Goal: Task Accomplishment & Management: Use online tool/utility

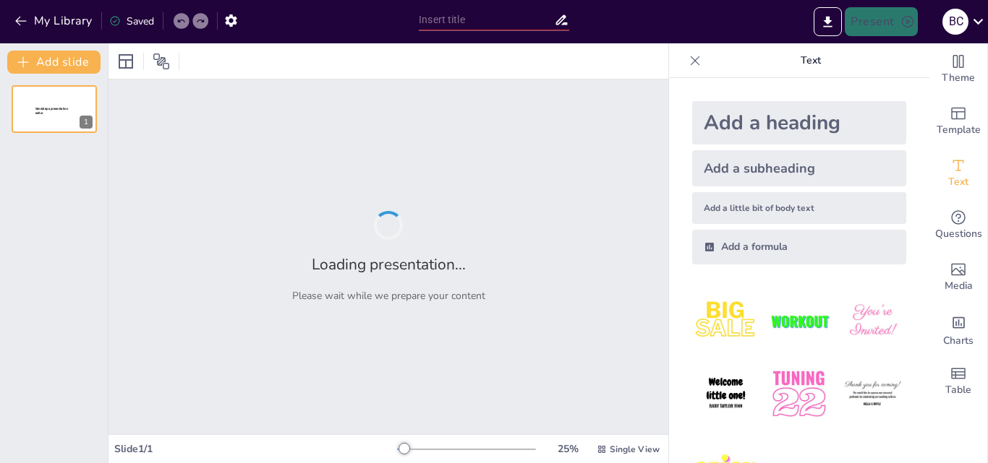
type input "Normas de Etiqueta y Protocolo en Eventos Sociales"
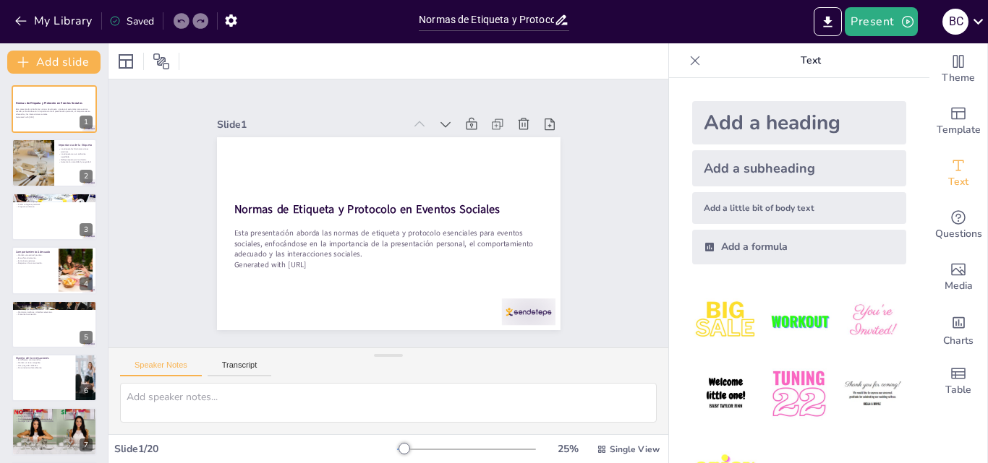
checkbox input "true"
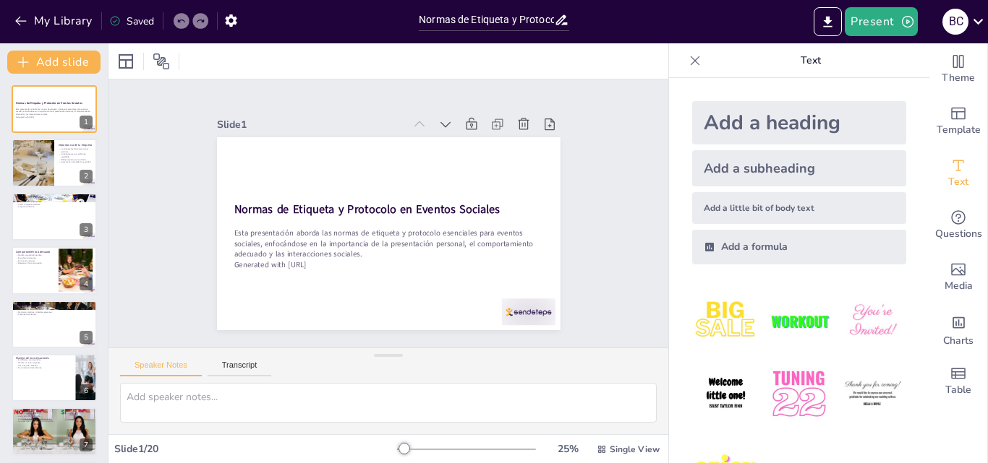
checkbox input "true"
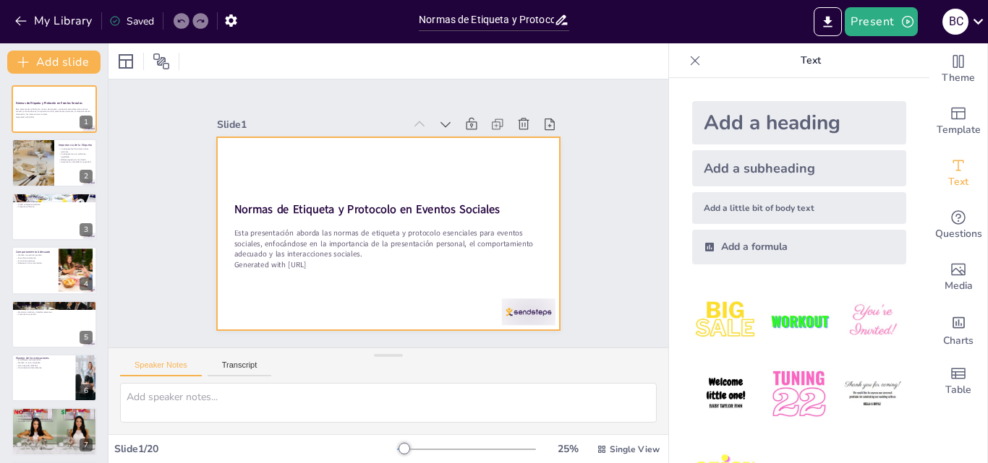
checkbox input "true"
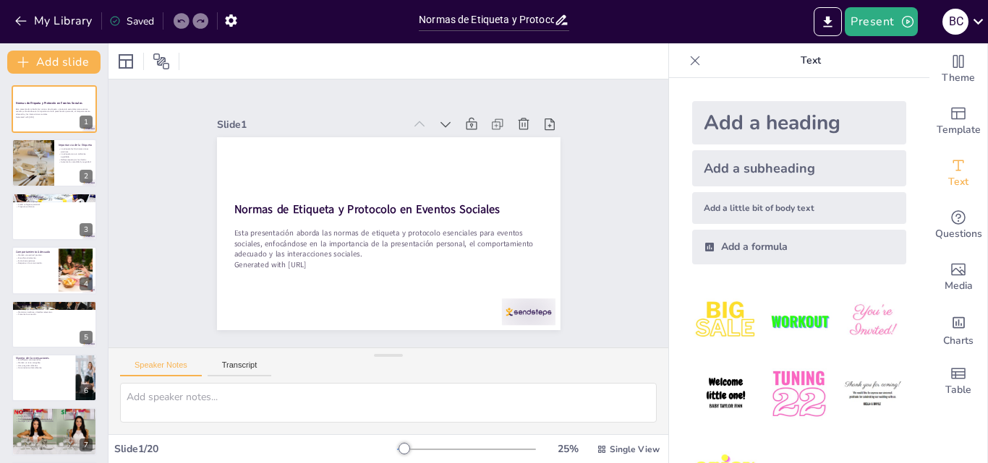
checkbox input "true"
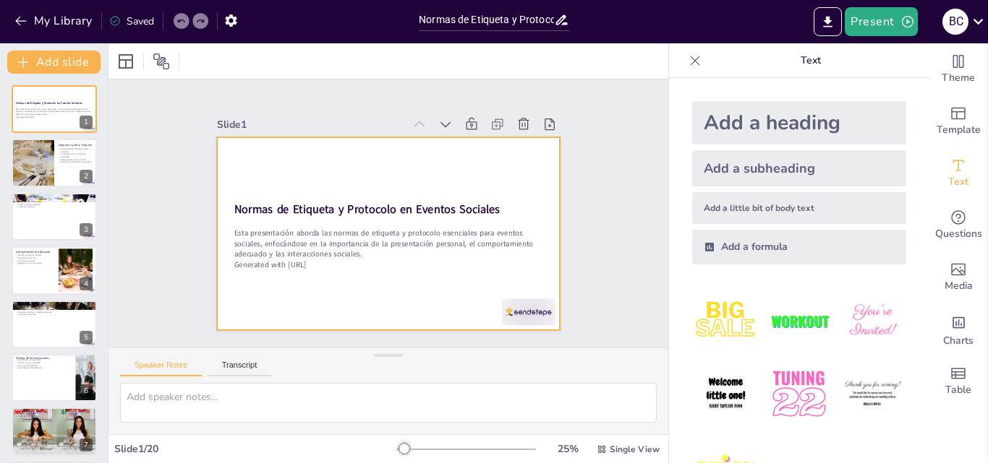
checkbox input "true"
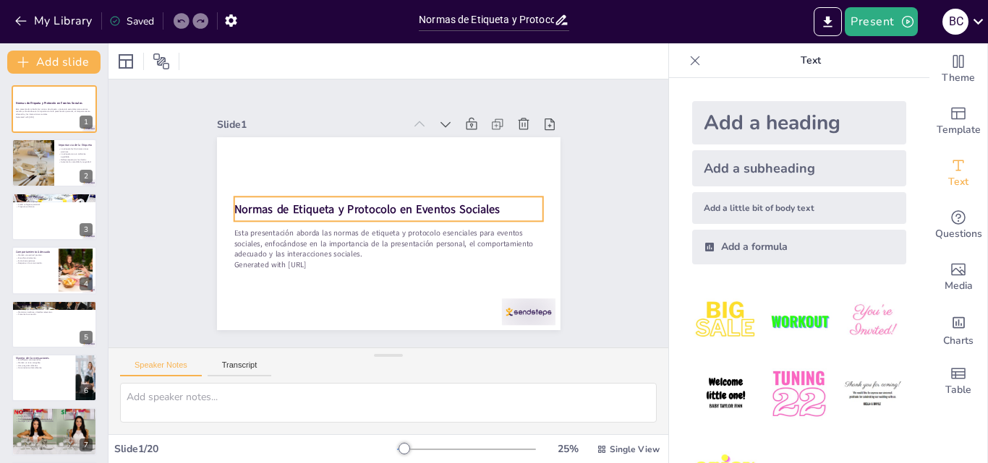
checkbox input "true"
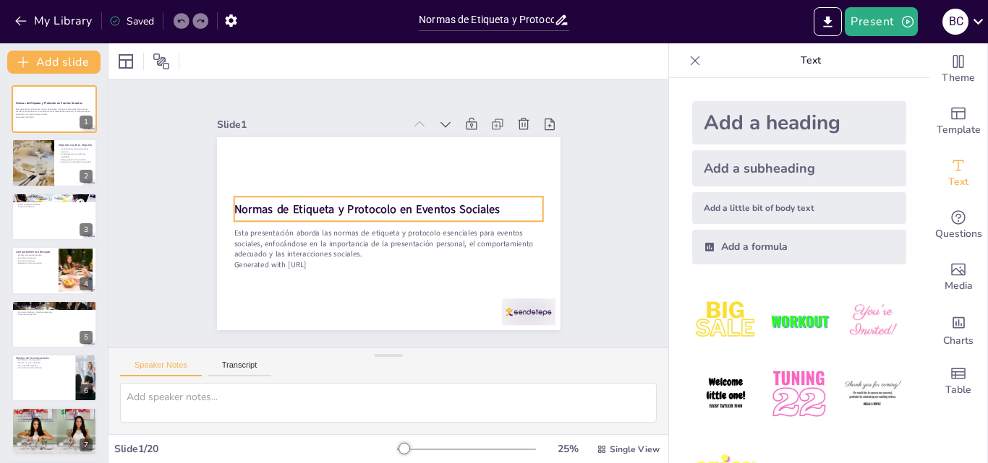
checkbox input "true"
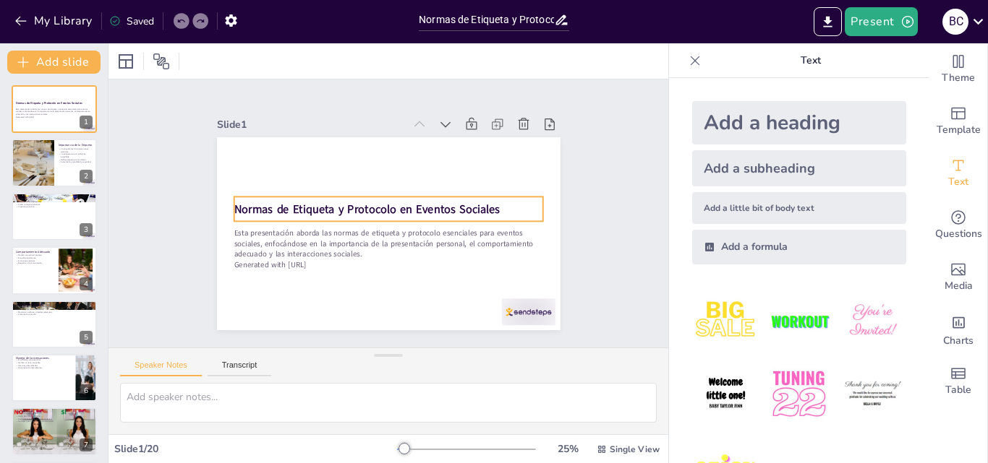
checkbox input "true"
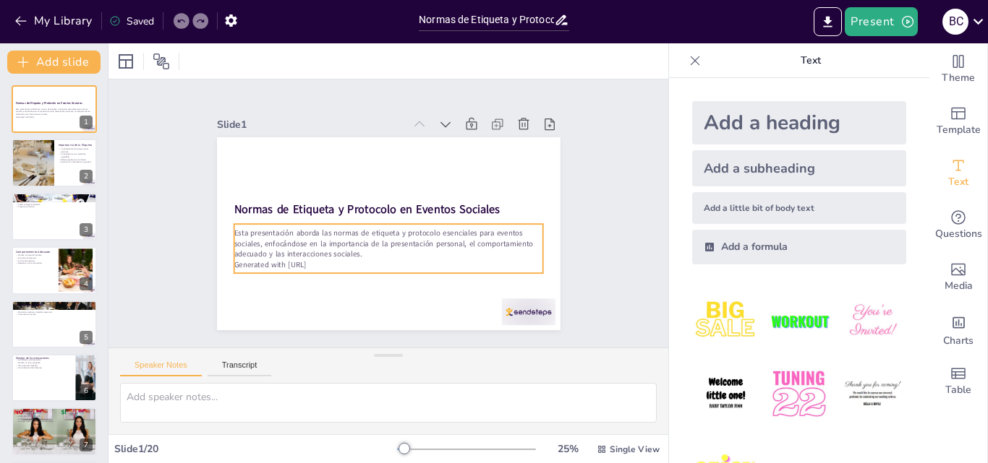
checkbox input "true"
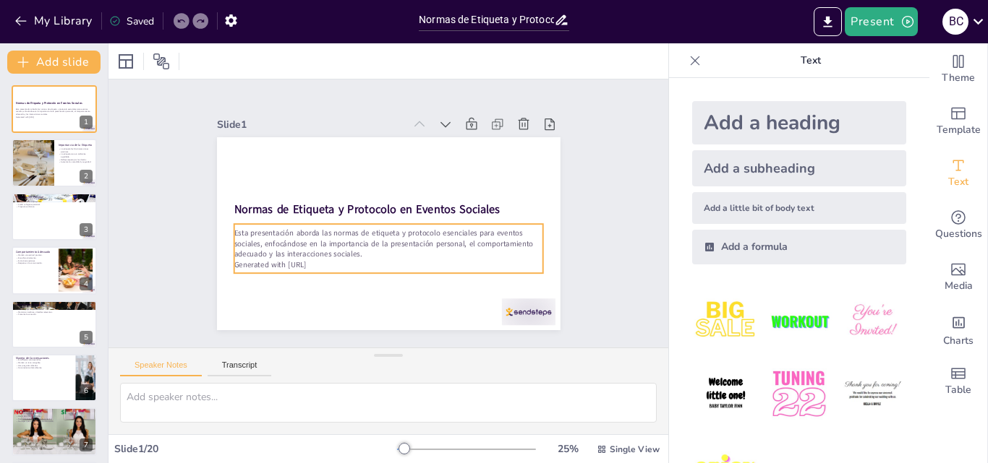
checkbox input "true"
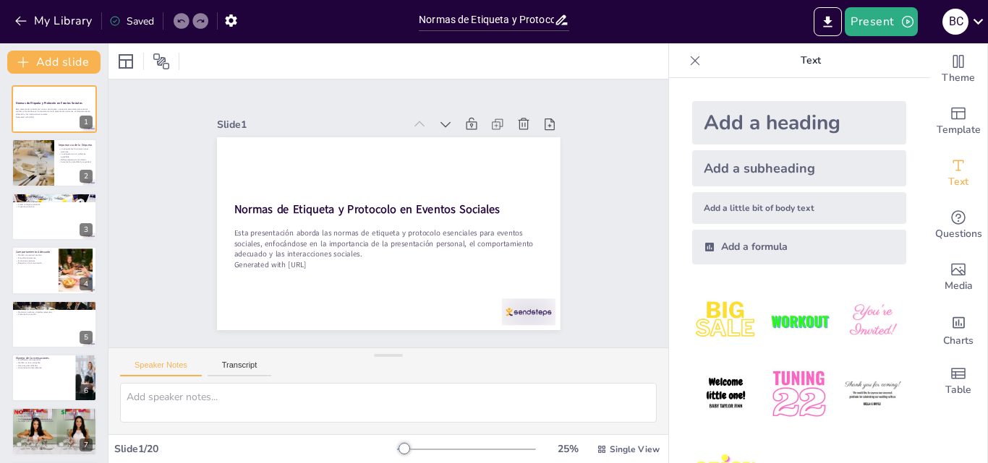
checkbox input "true"
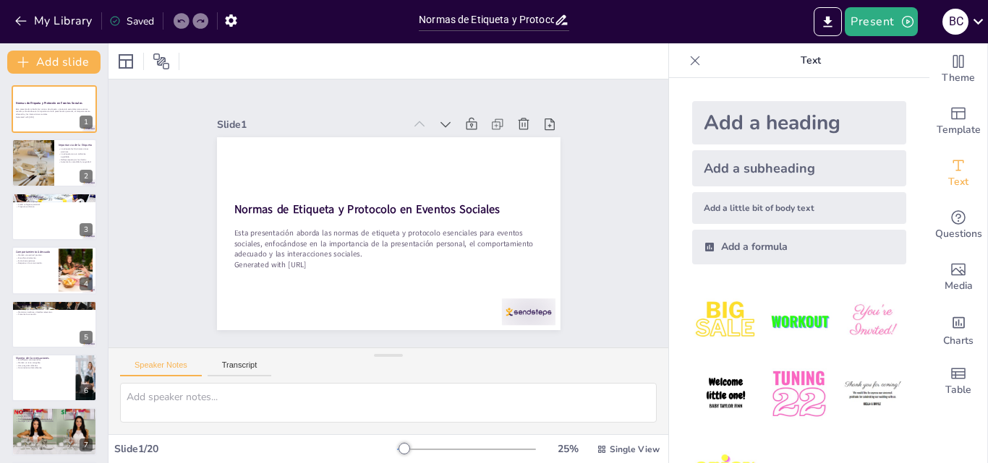
checkbox input "true"
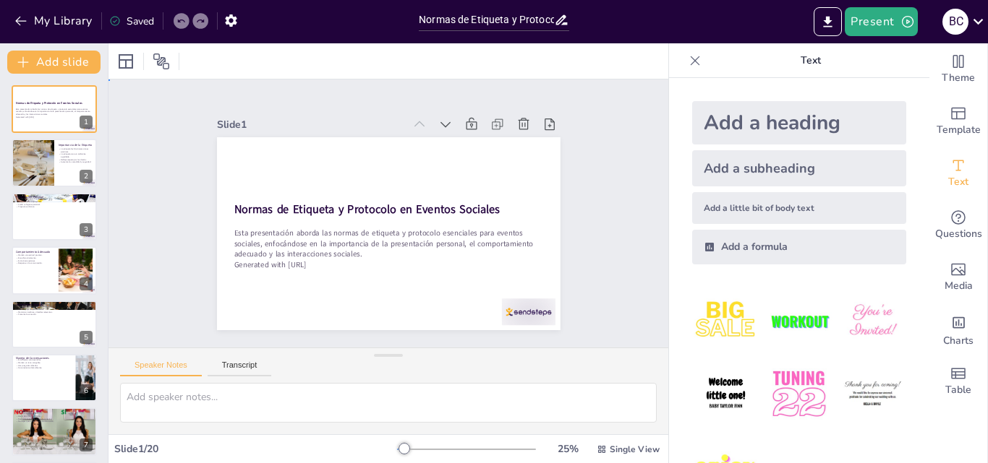
click at [630, 230] on div "Slide 1 Normas de Etiqueta y Protocolo en Eventos Sociales Esta presentación ab…" at bounding box center [388, 213] width 584 height 325
checkbox input "true"
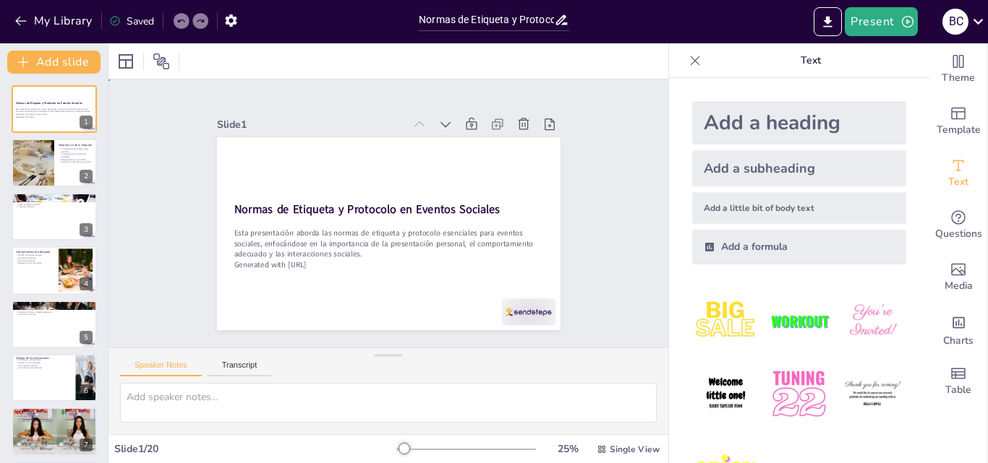
checkbox input "true"
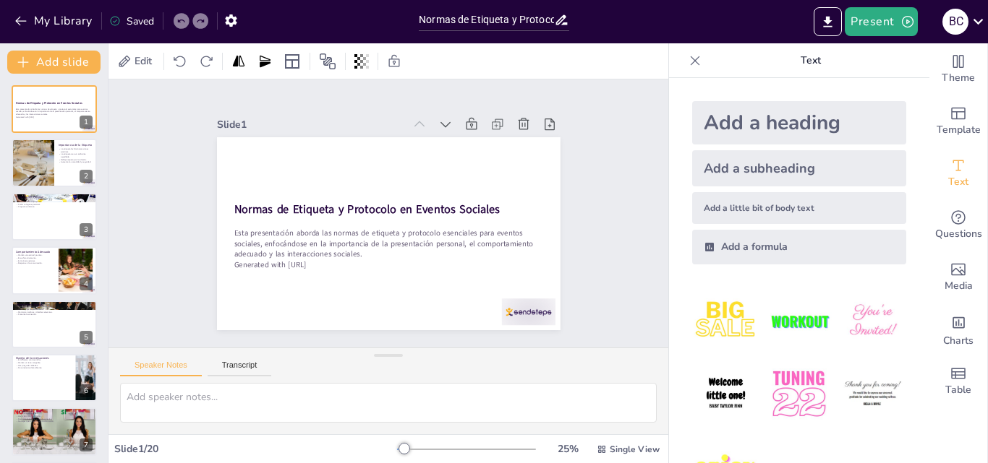
checkbox input "true"
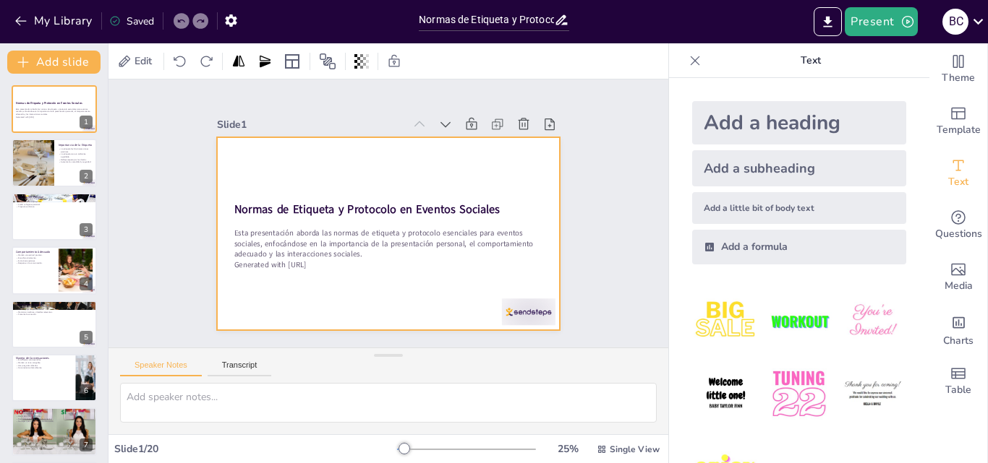
checkbox input "true"
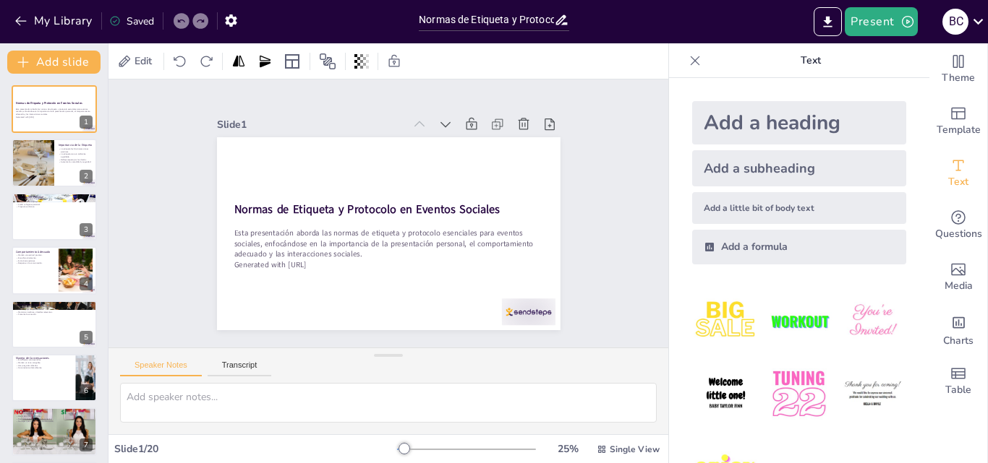
checkbox input "true"
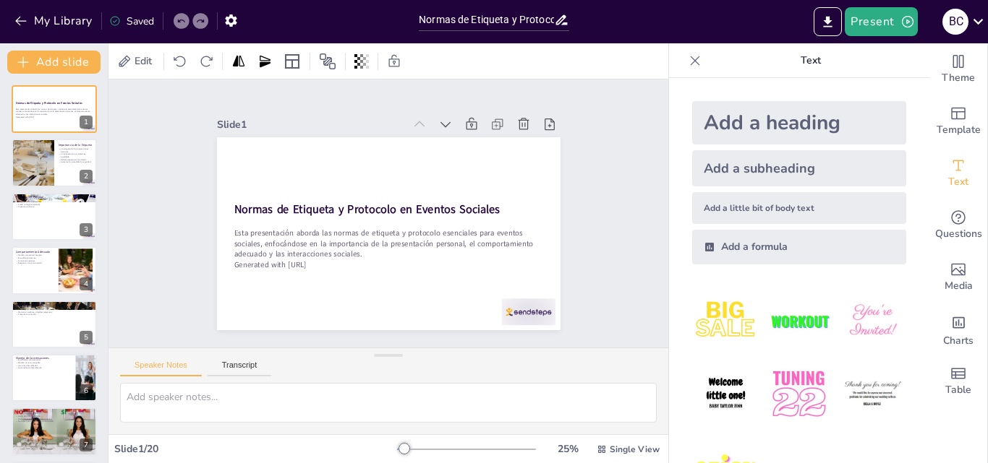
click at [797, 394] on img at bounding box center [798, 394] width 67 height 67
checkbox input "true"
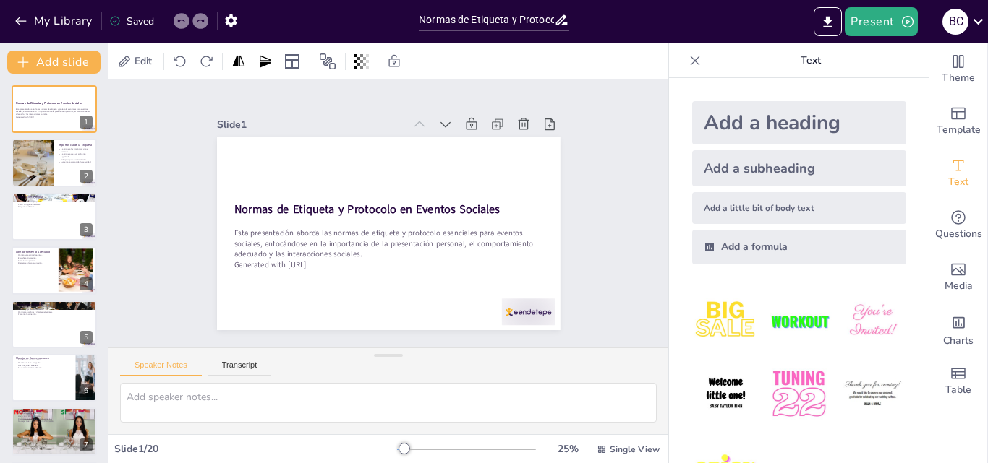
checkbox input "true"
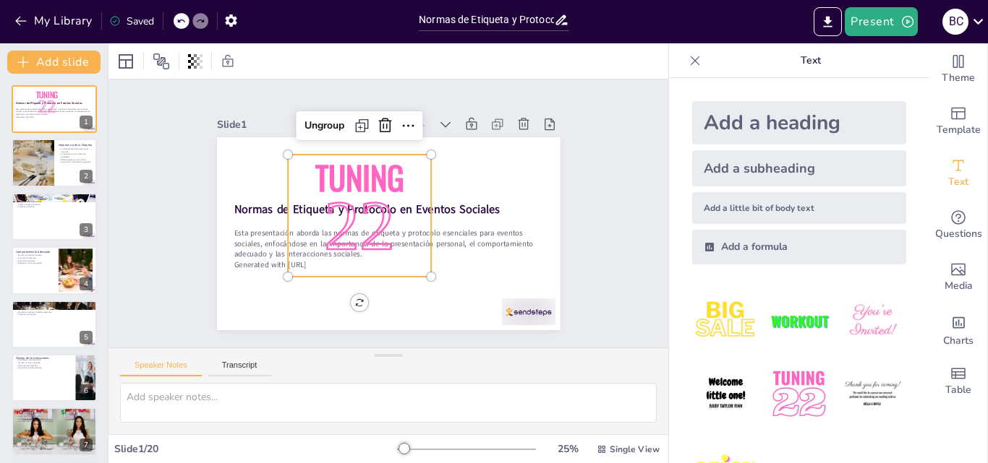
checkbox input "true"
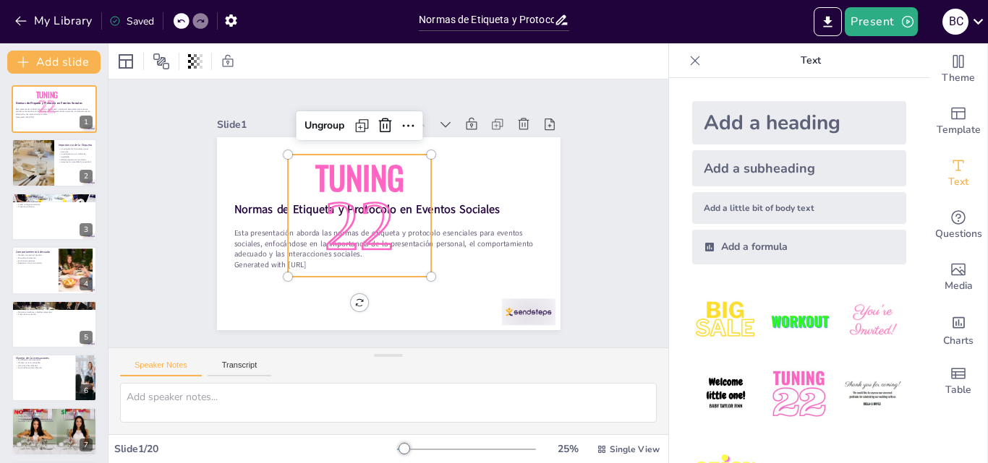
checkbox input "true"
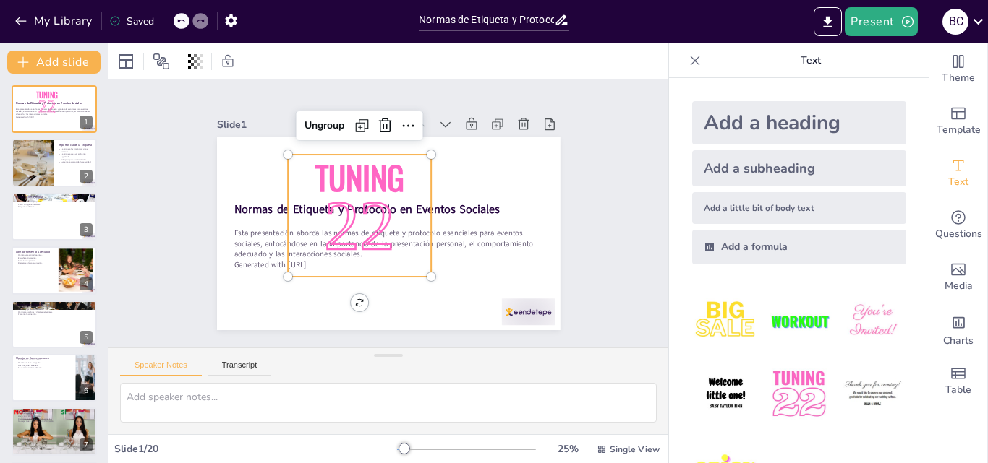
checkbox input "true"
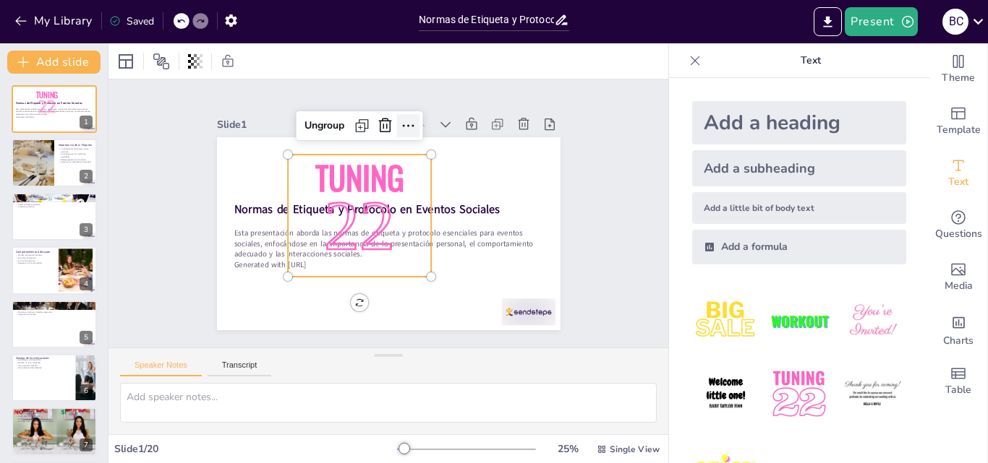
checkbox input "true"
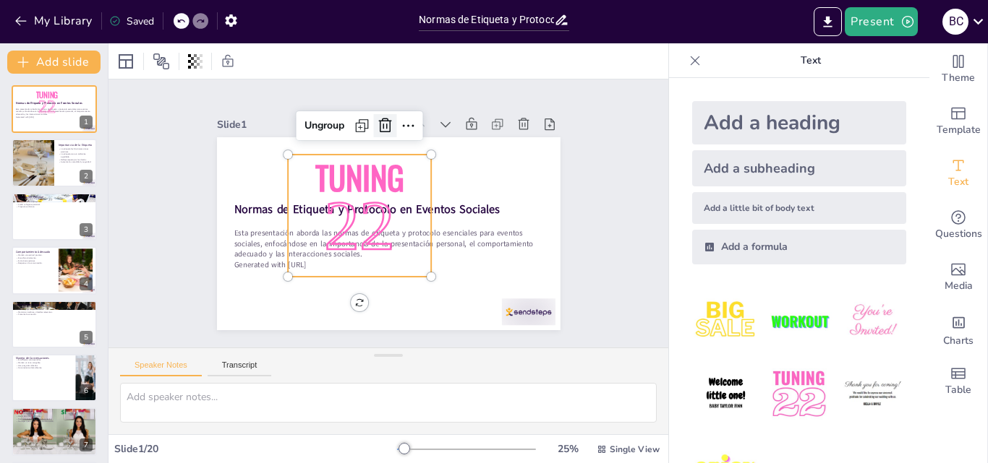
checkbox input "true"
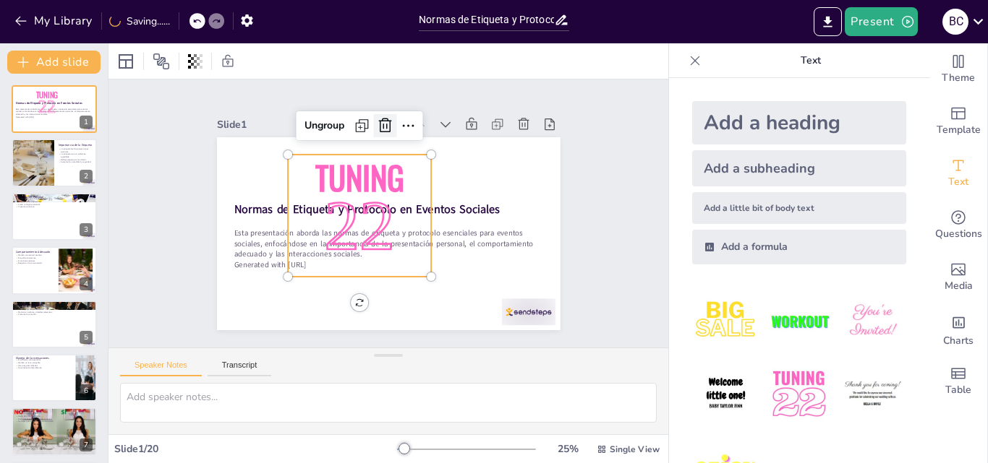
click at [379, 120] on icon at bounding box center [384, 125] width 17 height 17
checkbox input "true"
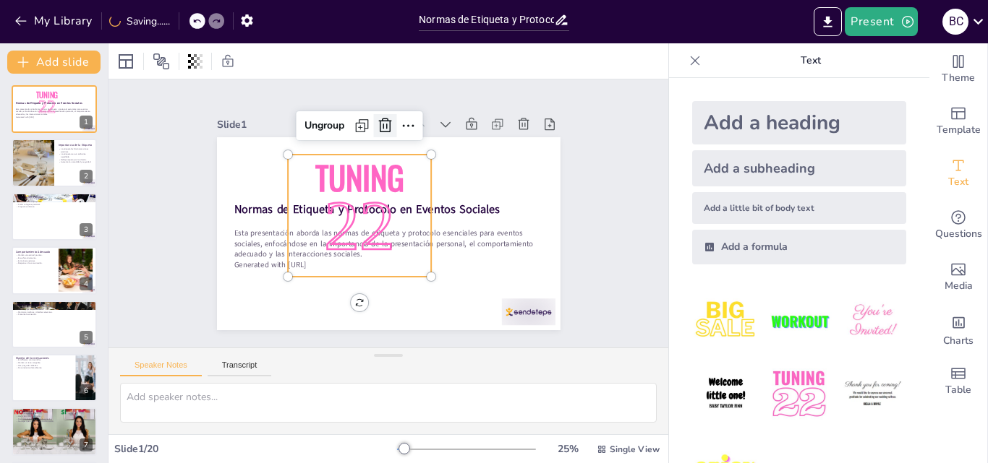
checkbox input "true"
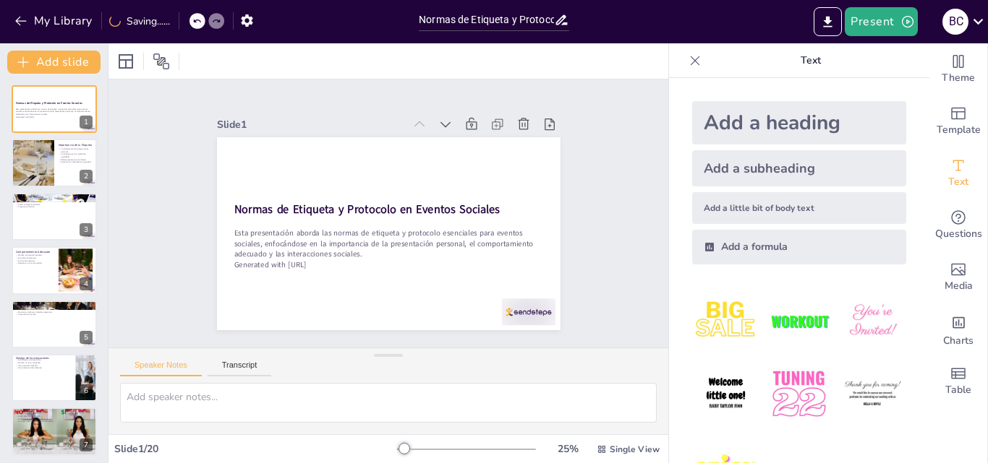
checkbox input "true"
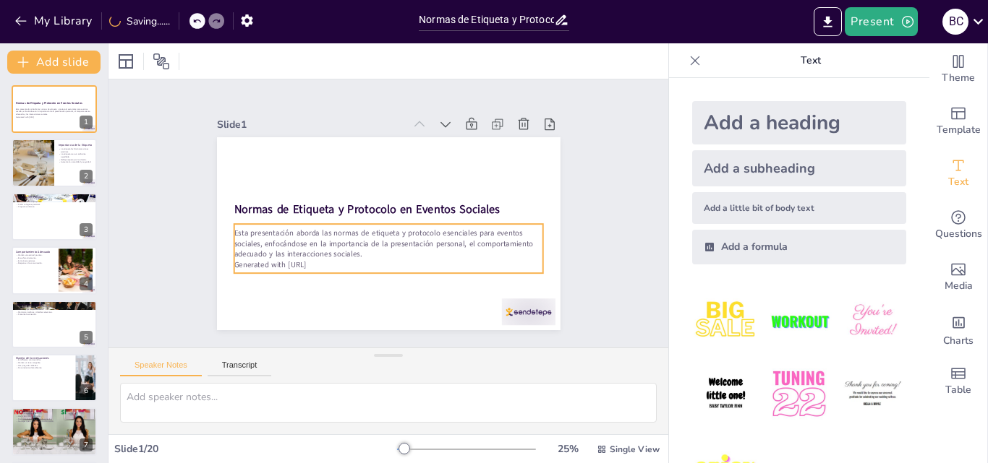
checkbox input "true"
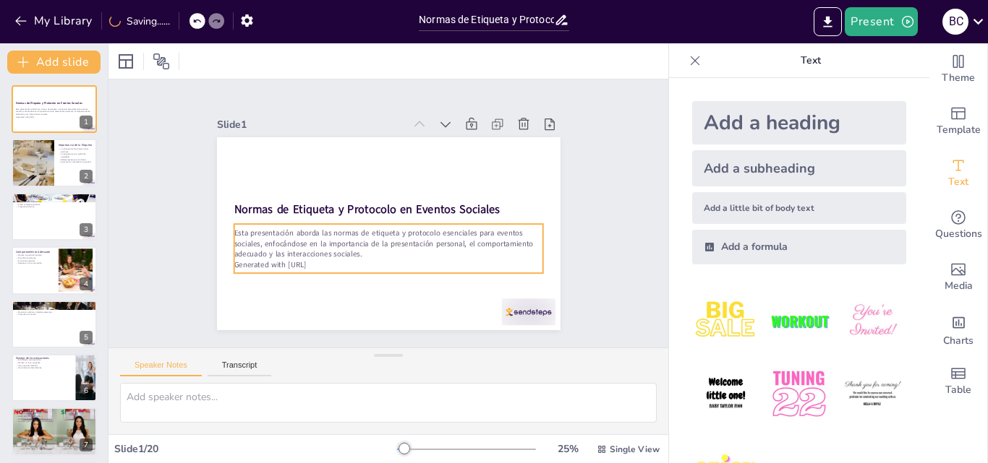
checkbox input "true"
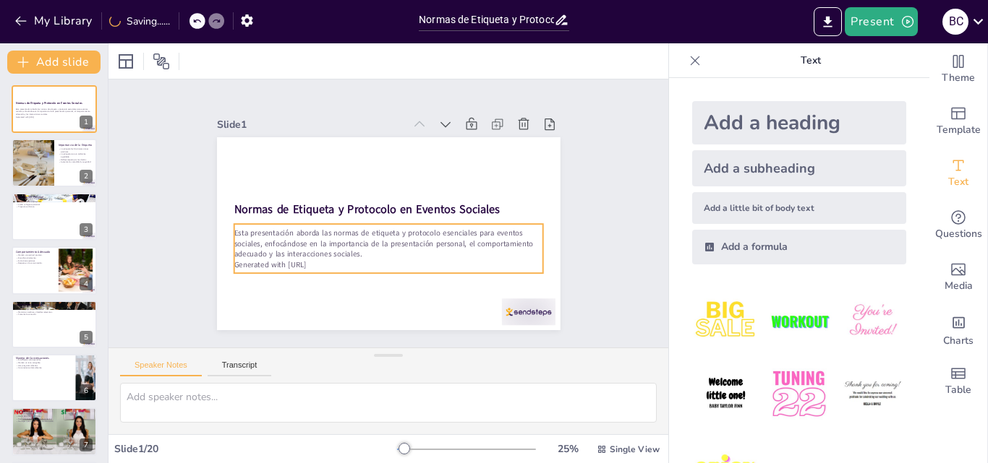
checkbox input "true"
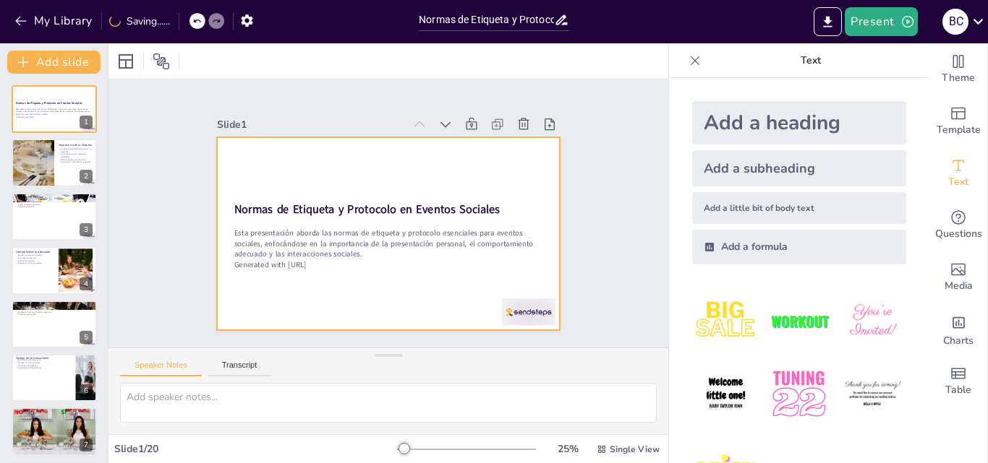
checkbox input "true"
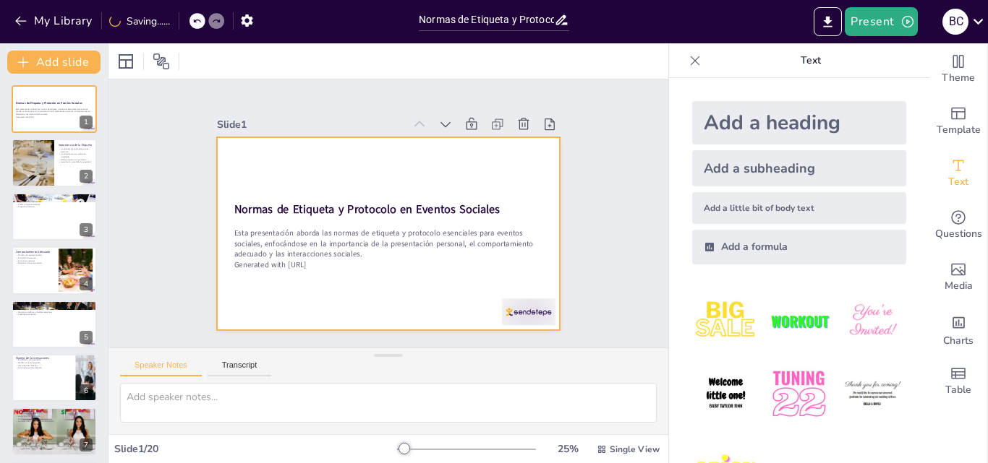
checkbox input "true"
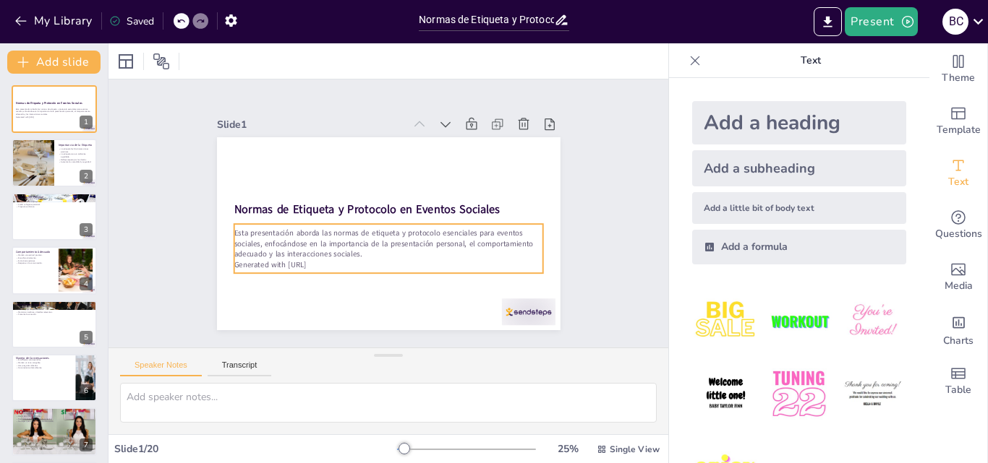
checkbox input "true"
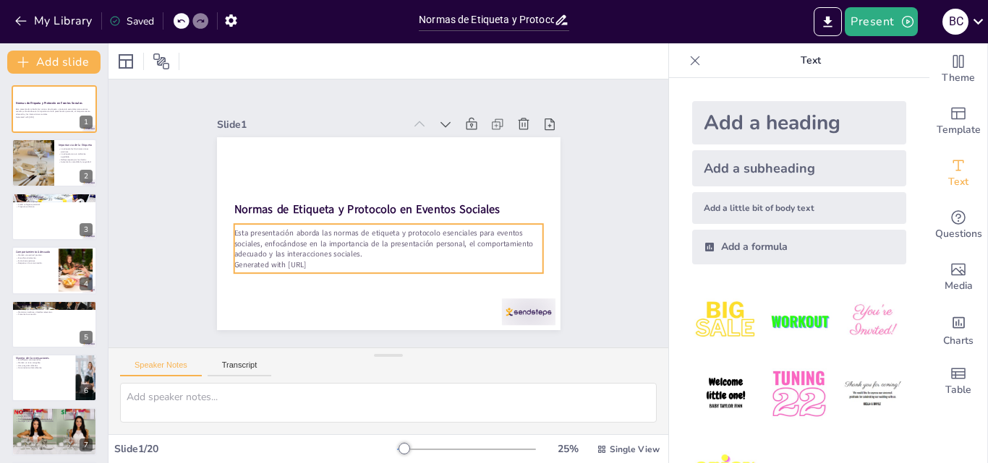
checkbox input "true"
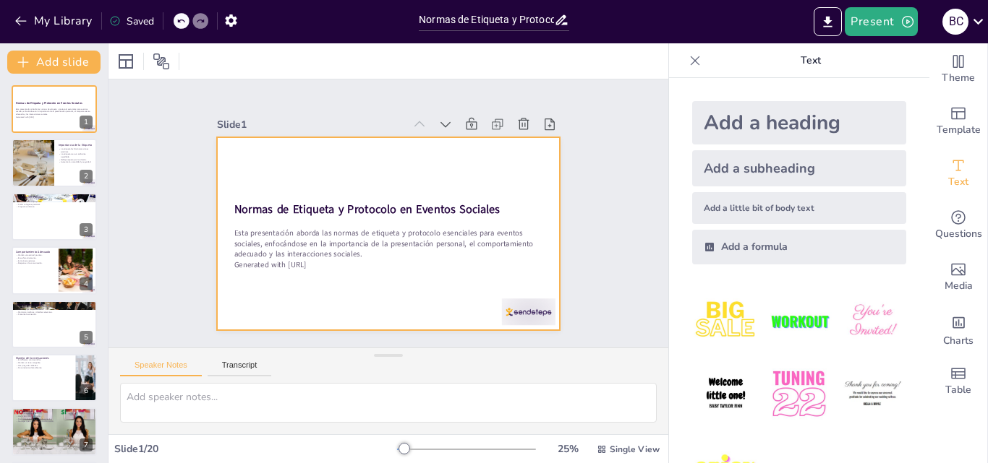
checkbox input "true"
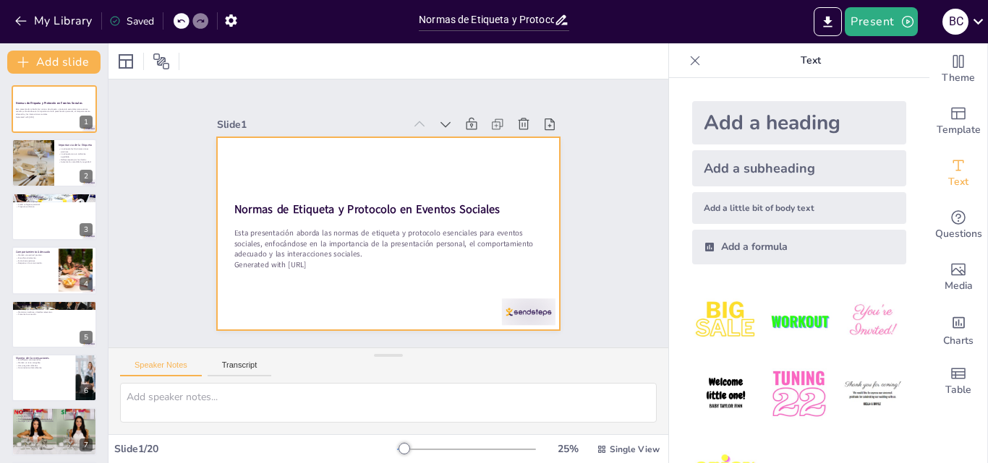
checkbox input "true"
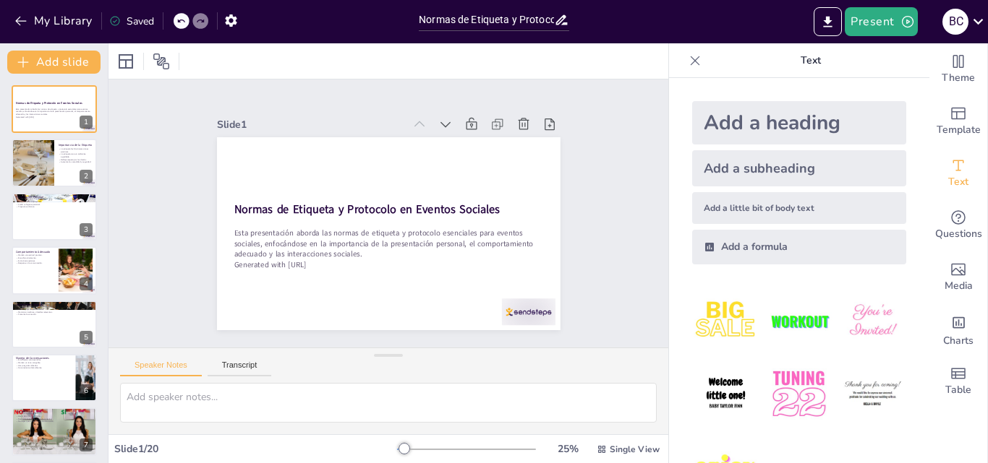
checkbox input "true"
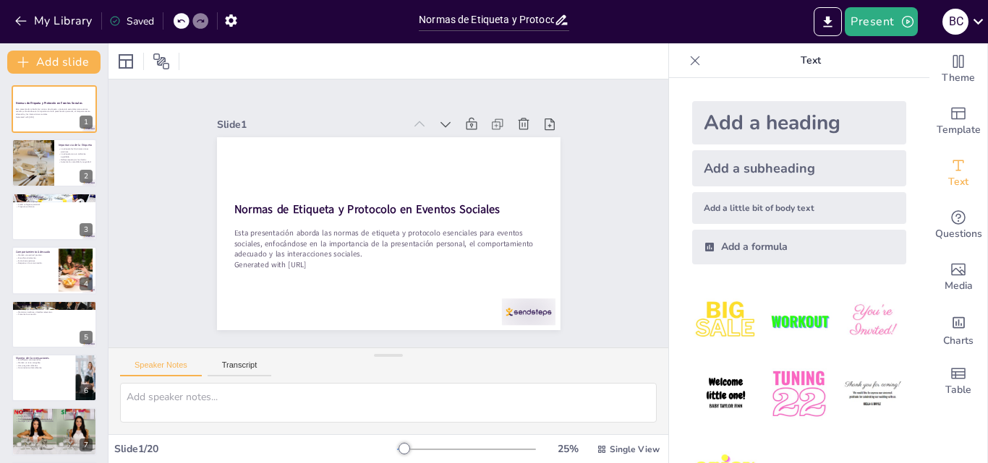
checkbox input "true"
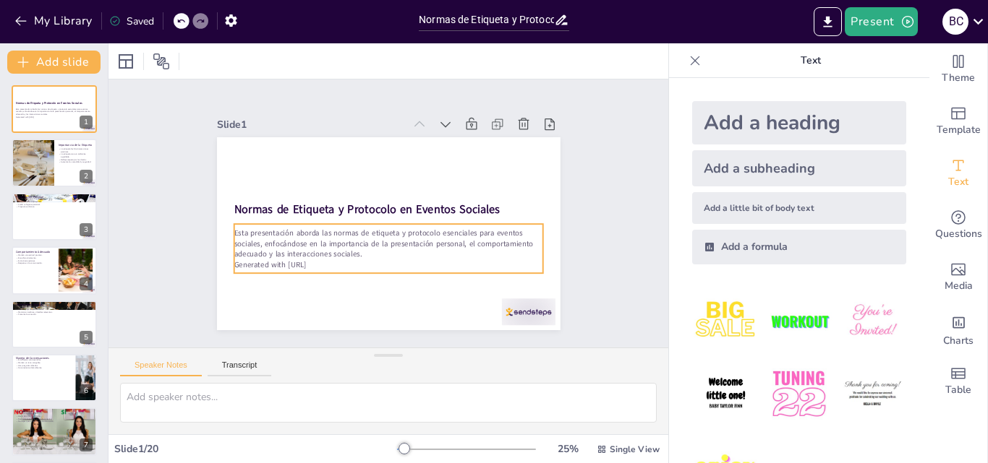
checkbox input "true"
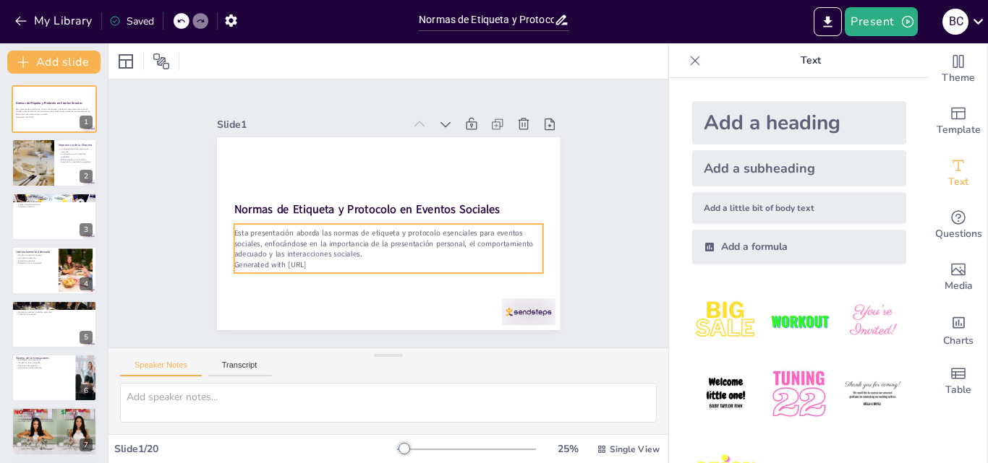
checkbox input "true"
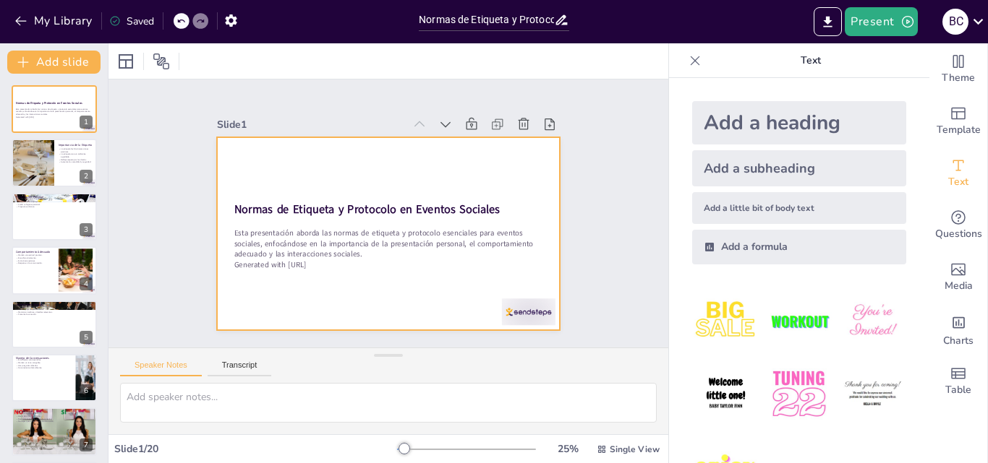
checkbox input "true"
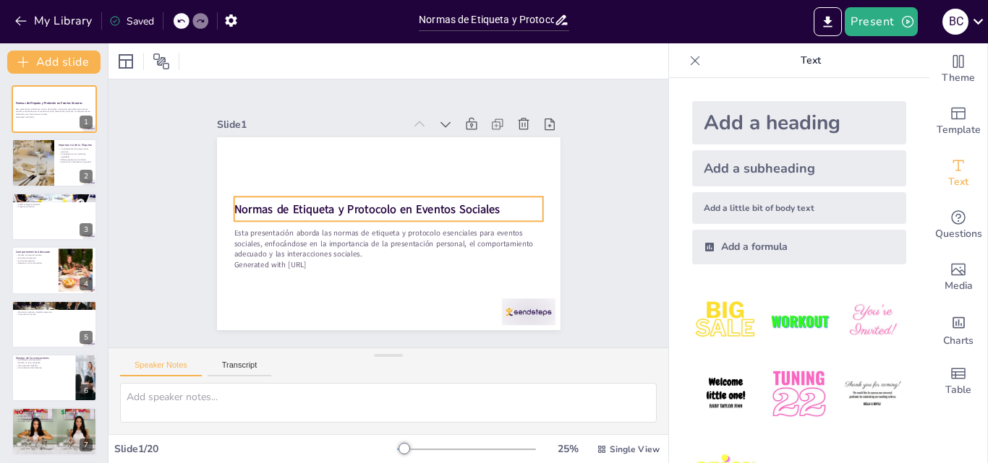
checkbox input "true"
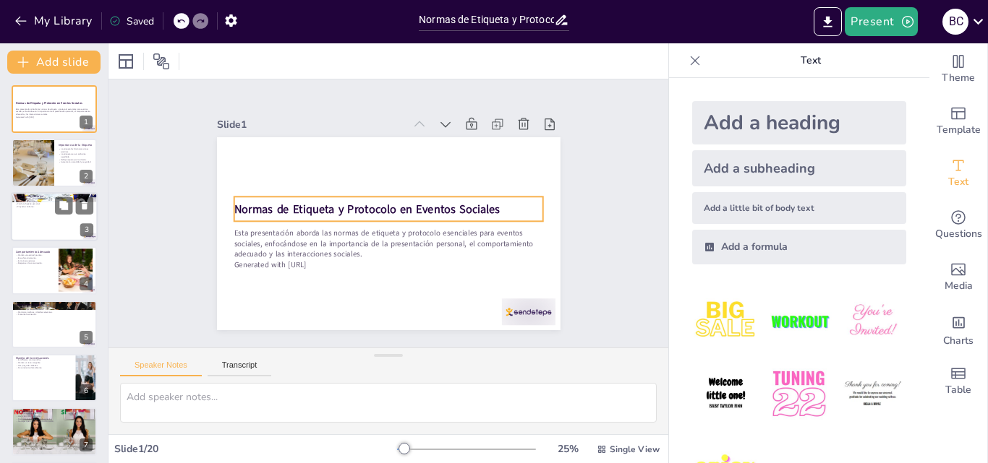
checkbox input "true"
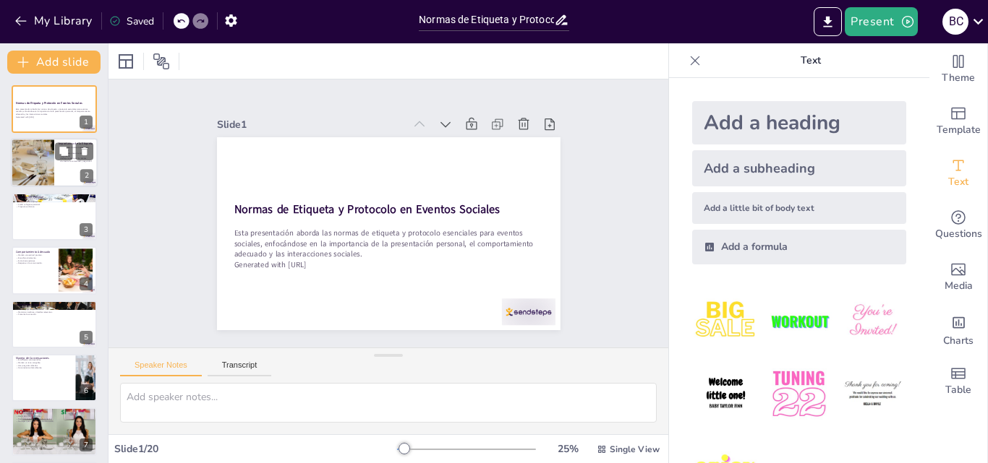
click at [48, 155] on div at bounding box center [32, 163] width 101 height 49
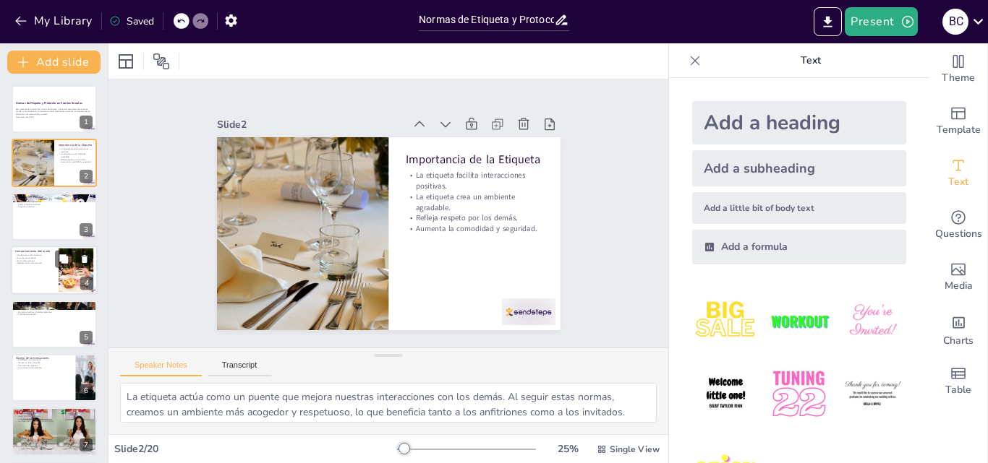
click at [43, 263] on p "Respeto en la comunicación." at bounding box center [34, 263] width 39 height 3
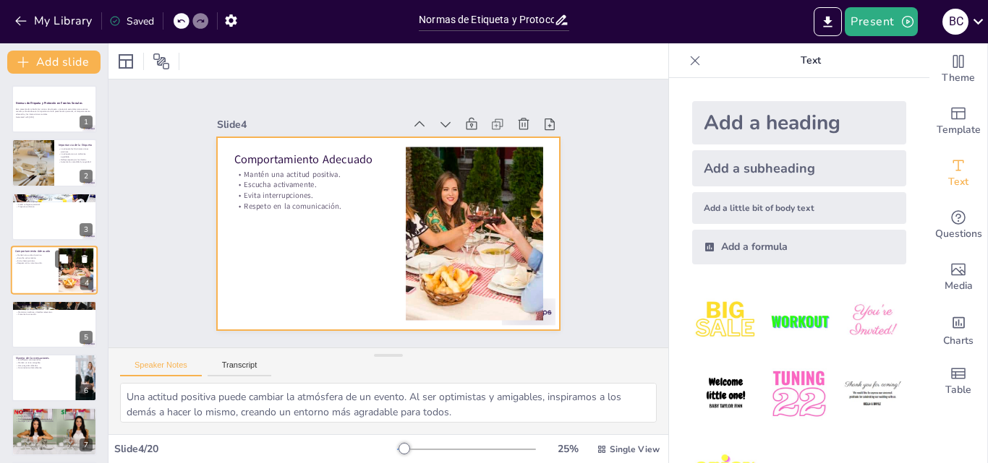
scroll to position [2, 0]
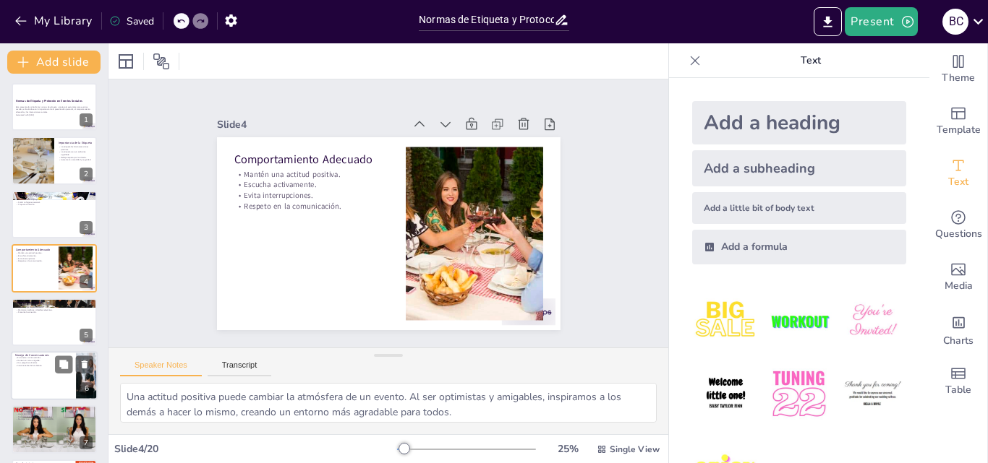
click at [59, 354] on p "Manejo de Conversaciones" at bounding box center [43, 356] width 56 height 4
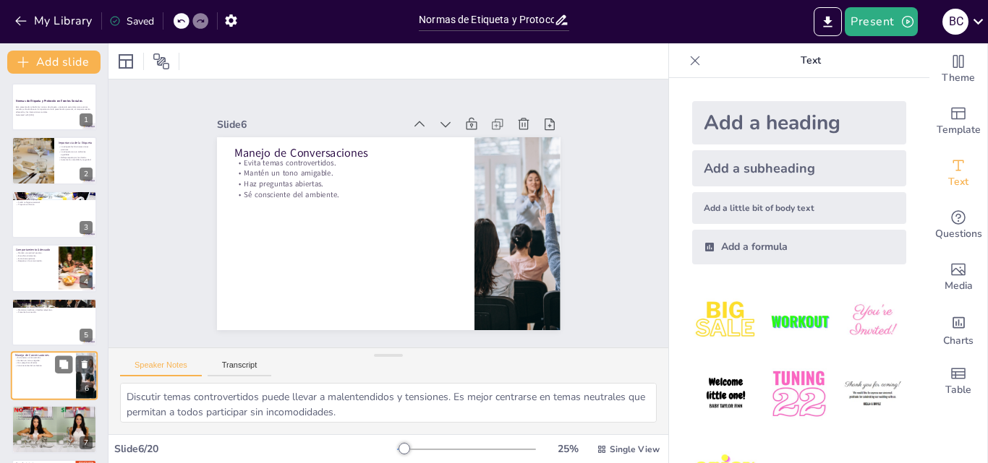
scroll to position [110, 0]
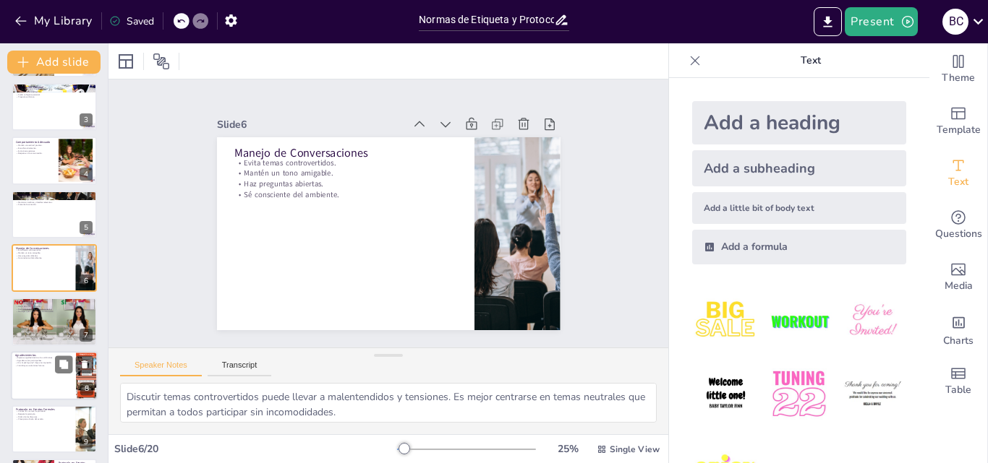
click at [38, 382] on div at bounding box center [54, 375] width 87 height 49
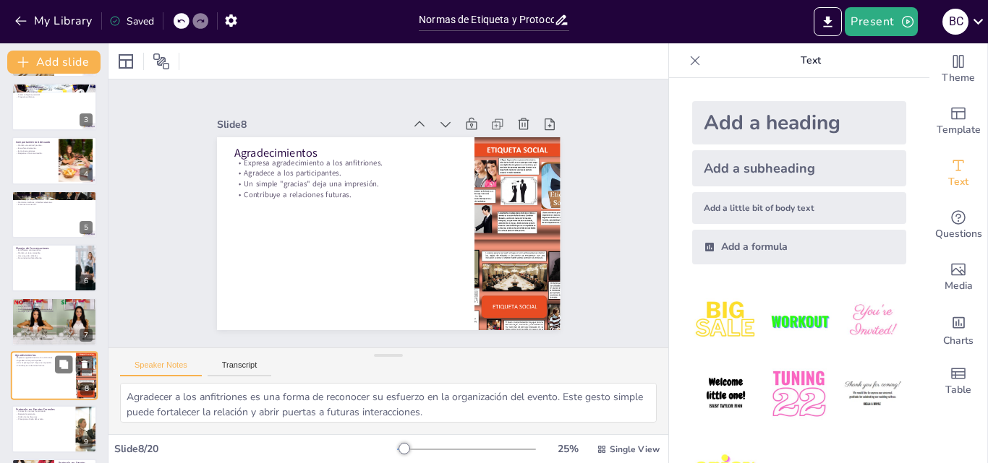
scroll to position [217, 0]
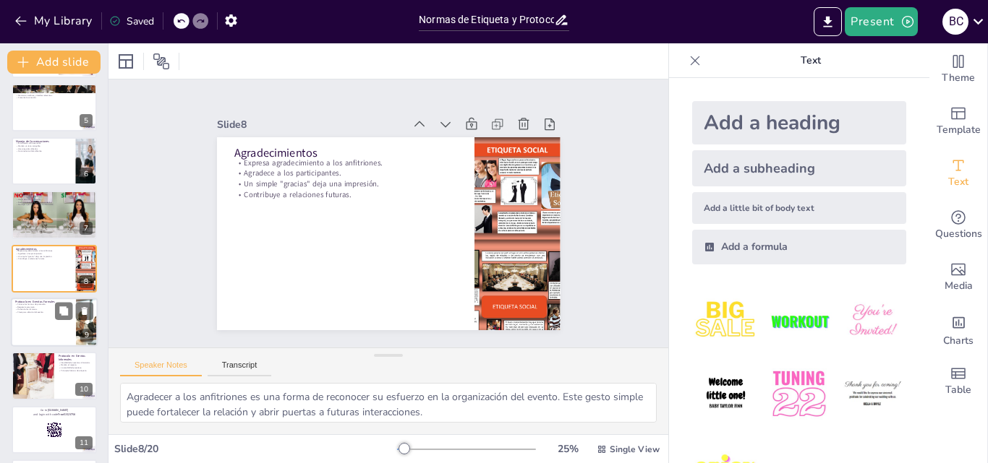
click at [40, 337] on div at bounding box center [54, 322] width 87 height 49
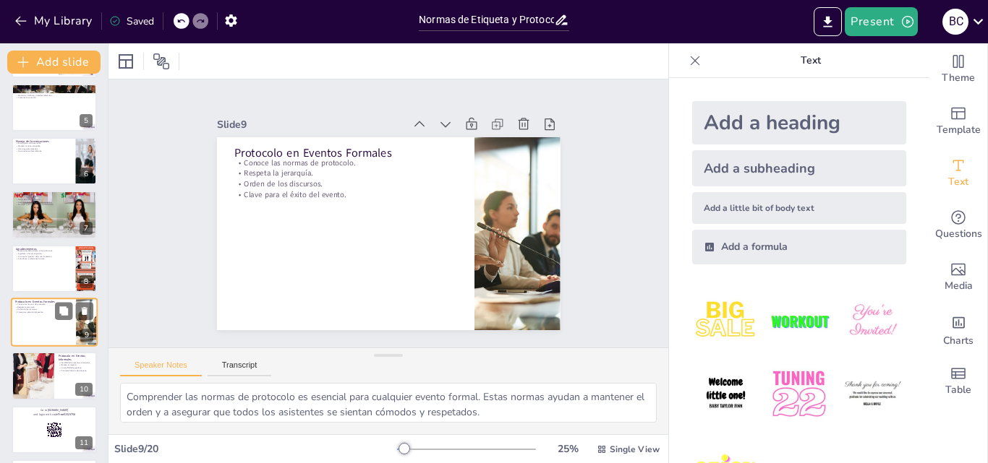
scroll to position [271, 0]
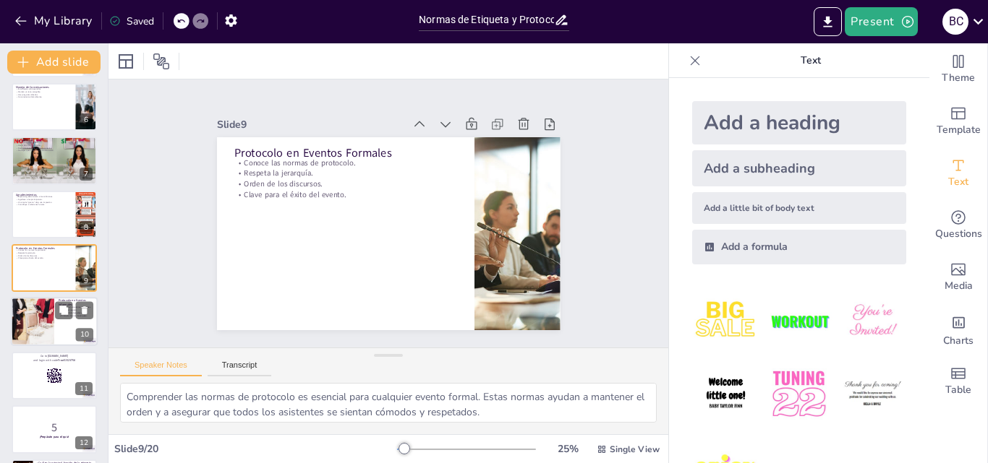
click at [41, 330] on div at bounding box center [32, 322] width 73 height 49
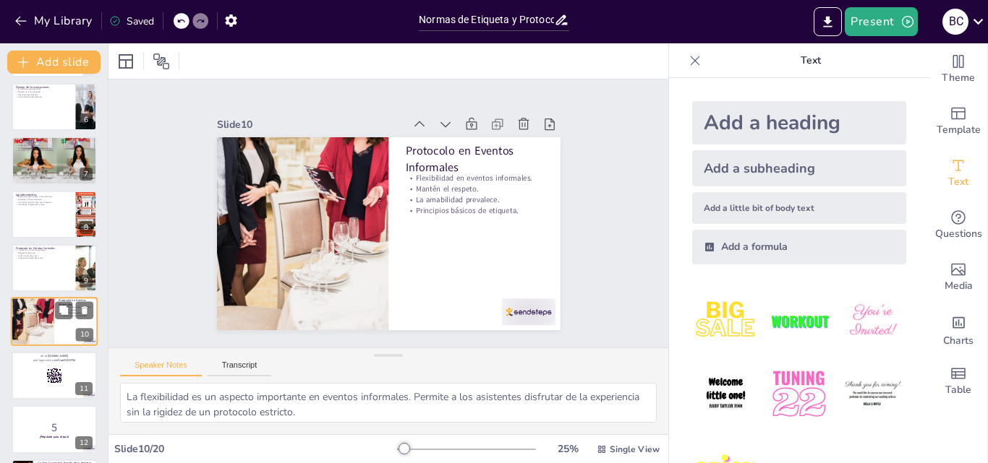
scroll to position [325, 0]
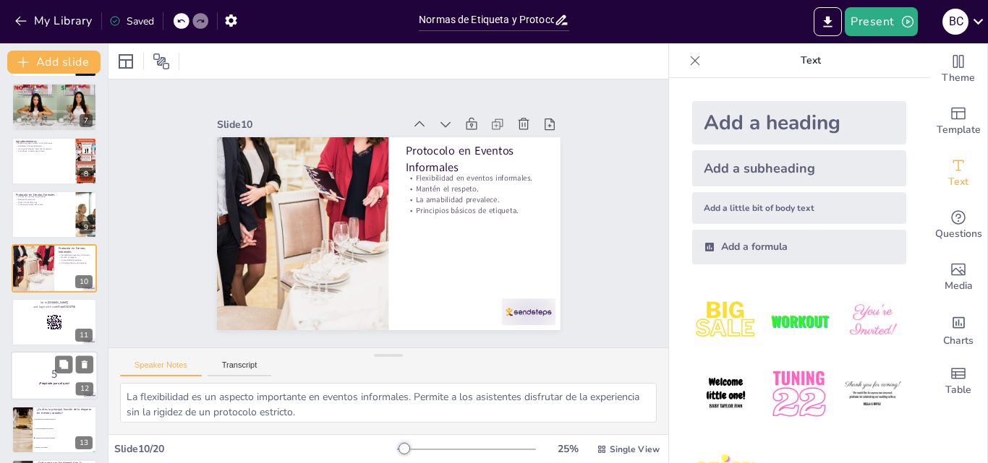
click at [50, 372] on p "5" at bounding box center [54, 375] width 78 height 16
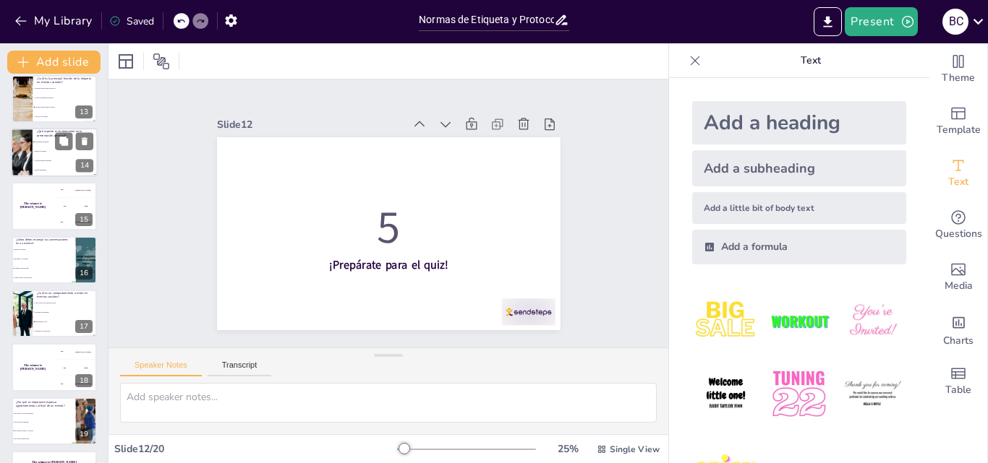
scroll to position [703, 0]
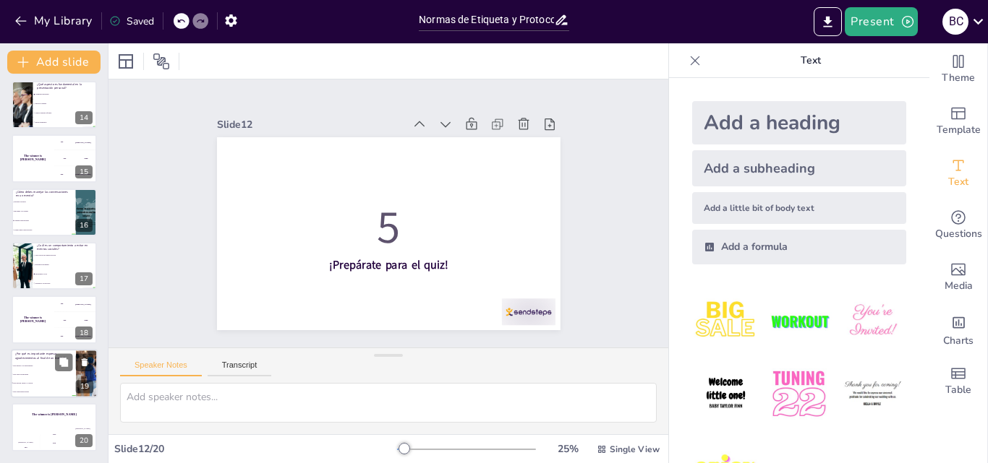
click at [53, 382] on span "Para mostrar respeto y cortesía" at bounding box center [44, 383] width 62 height 2
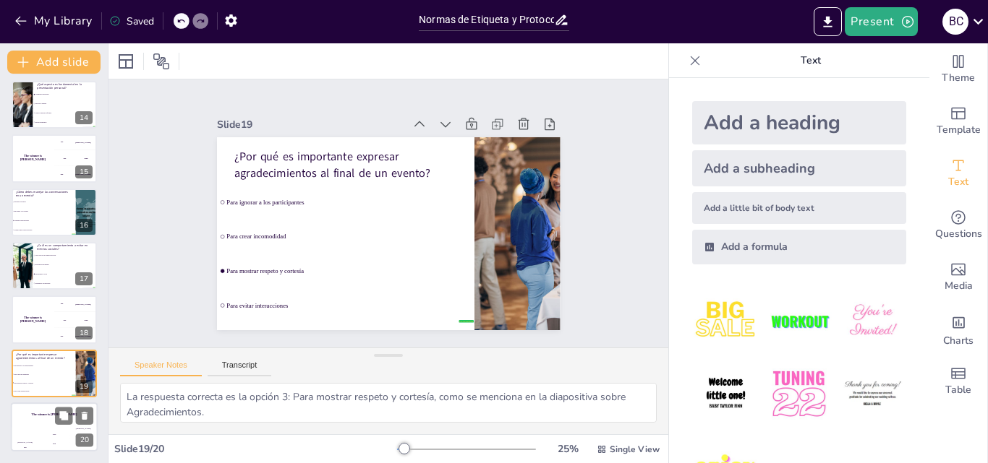
click at [48, 414] on h4 "The winner is [PERSON_NAME]" at bounding box center [54, 416] width 87 height 4
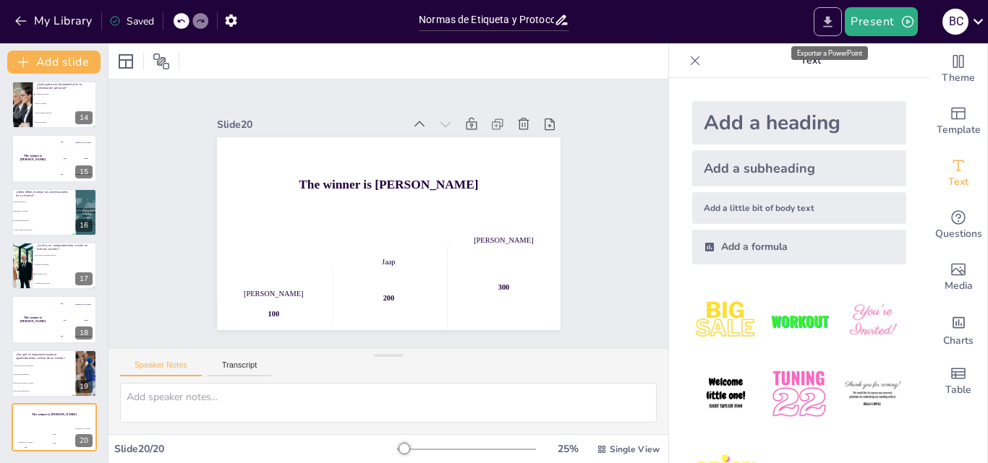
click at [829, 24] on icon "Export to PowerPoint" at bounding box center [827, 21] width 9 height 11
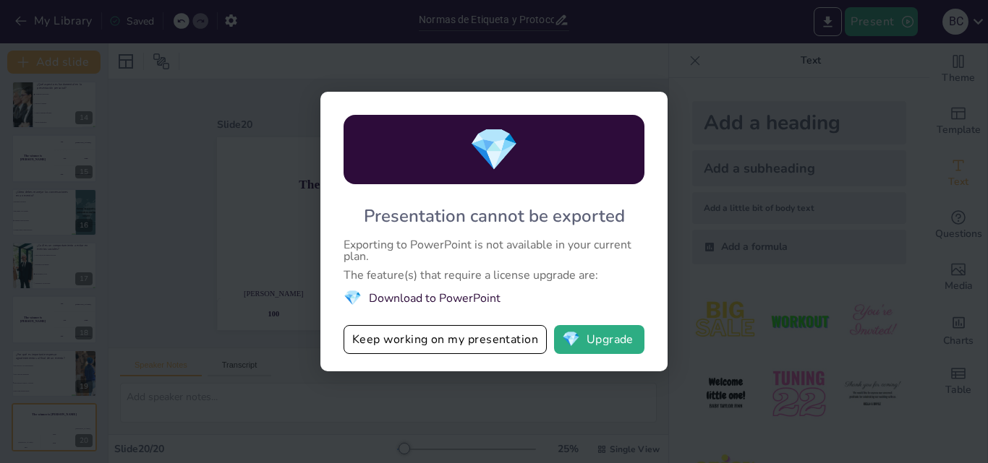
click at [283, 134] on div "💎 Presentation cannot be exported Exporting to PowerPoint is not available in y…" at bounding box center [494, 231] width 988 height 463
click at [765, 228] on div "💎 Presentation cannot be exported Exporting to PowerPoint is not available in y…" at bounding box center [494, 231] width 988 height 463
click at [219, 229] on div "💎 Presentation cannot be exported Exporting to PowerPoint is not available in y…" at bounding box center [494, 231] width 988 height 463
click at [591, 343] on button "💎 Upgrade" at bounding box center [599, 339] width 90 height 29
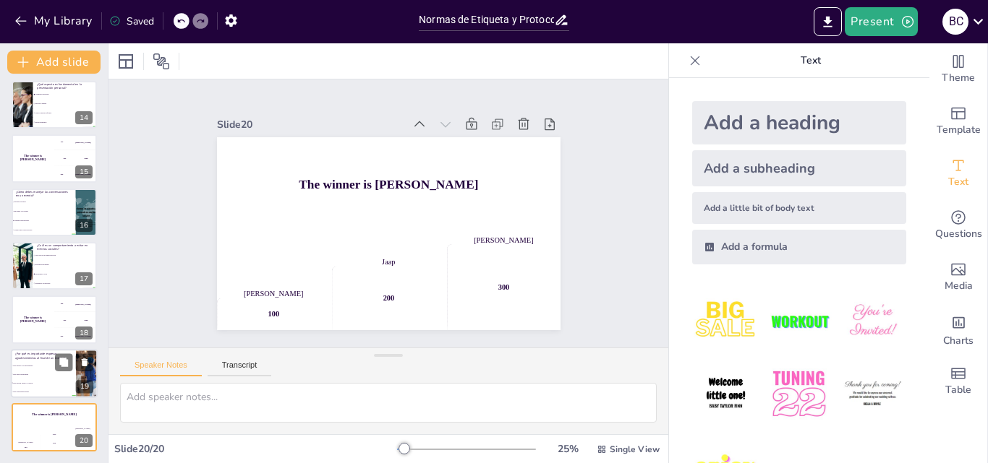
click at [64, 376] on li "Para crear incomodidad" at bounding box center [43, 374] width 65 height 9
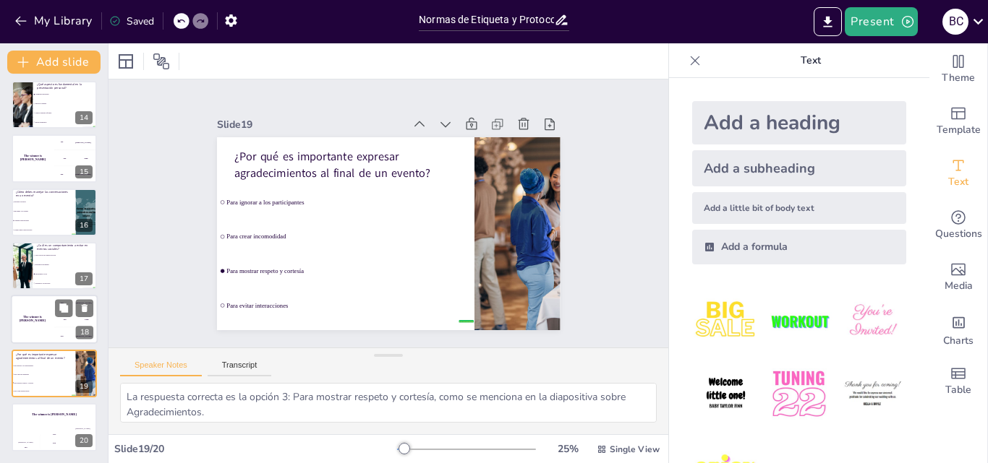
click at [53, 304] on div "The winner is [PERSON_NAME]" at bounding box center [32, 320] width 43 height 49
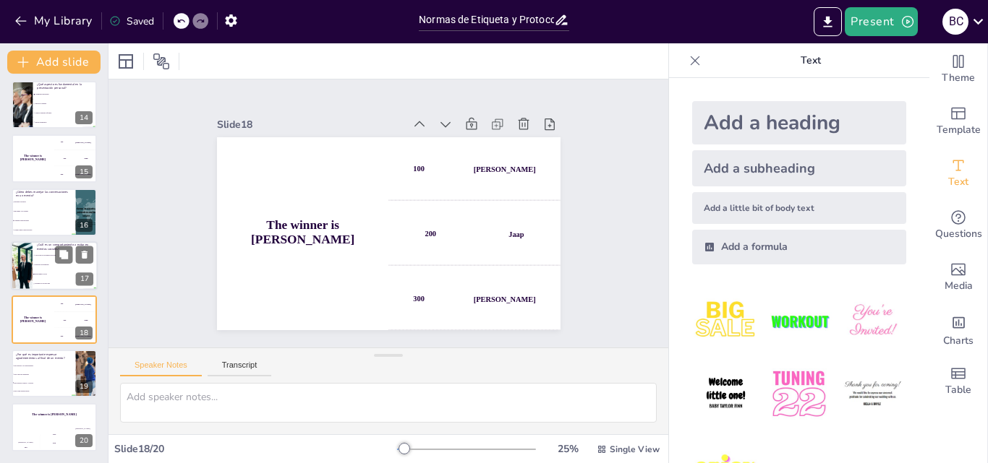
click at [59, 275] on li "Interrumpir a otros" at bounding box center [65, 274] width 65 height 9
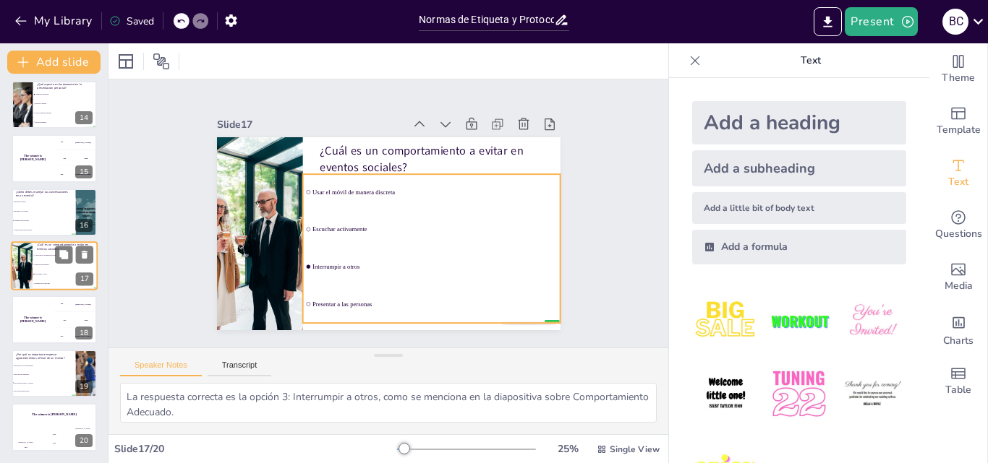
scroll to position [701, 0]
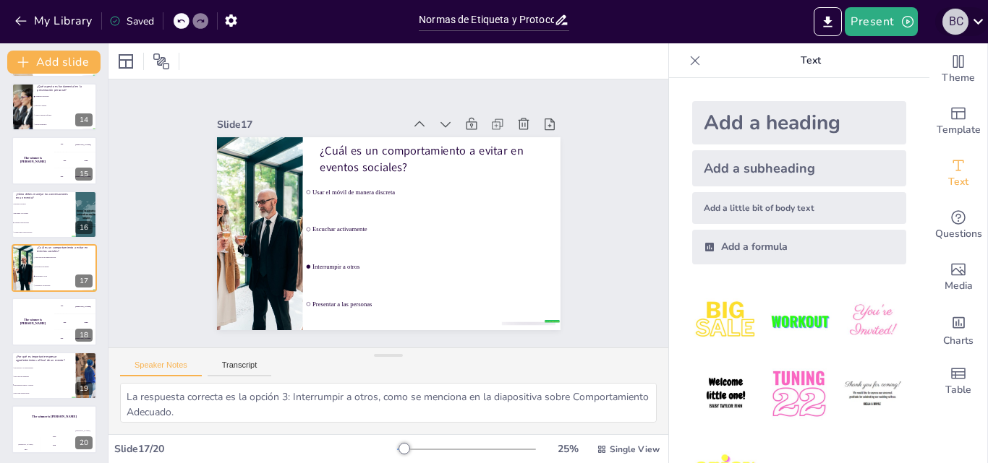
click at [958, 22] on div "B C" at bounding box center [955, 22] width 26 height 26
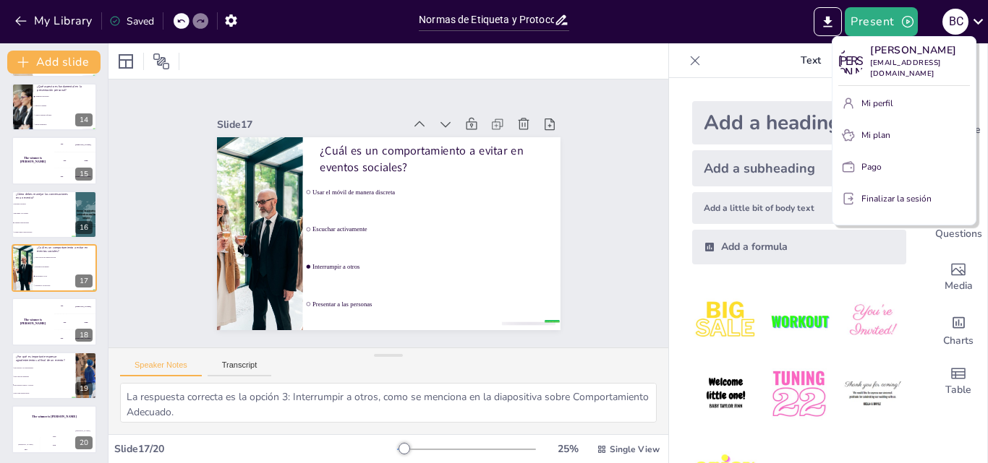
click at [716, 25] on div at bounding box center [494, 231] width 988 height 463
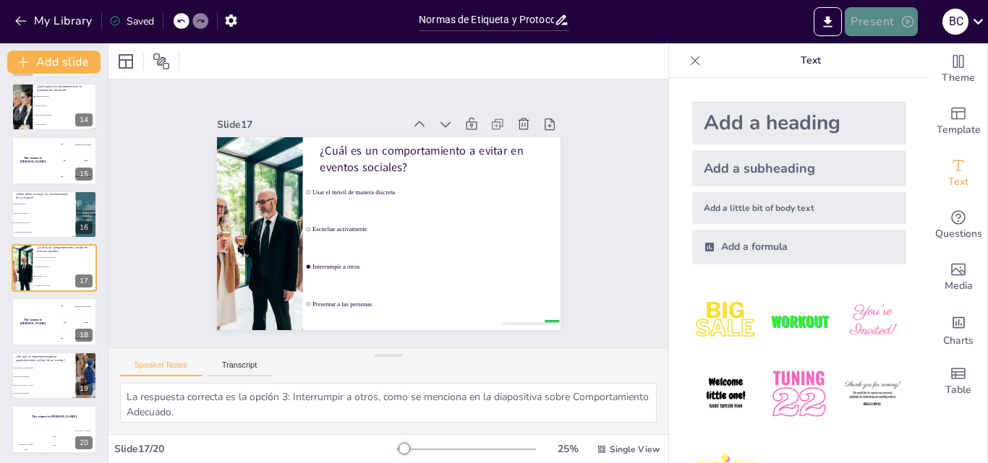
click at [881, 20] on button "Present" at bounding box center [880, 21] width 72 height 29
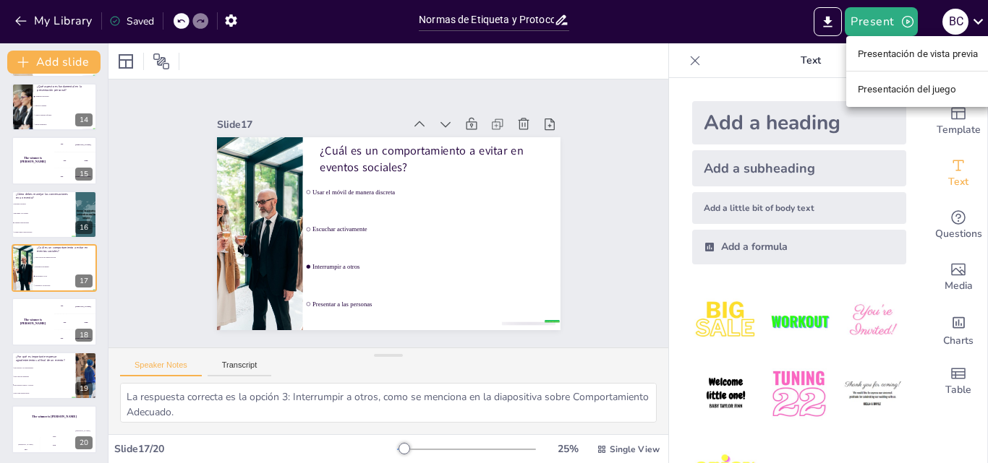
click at [895, 61] on font "Presentación de vista previa" at bounding box center [917, 53] width 121 height 14
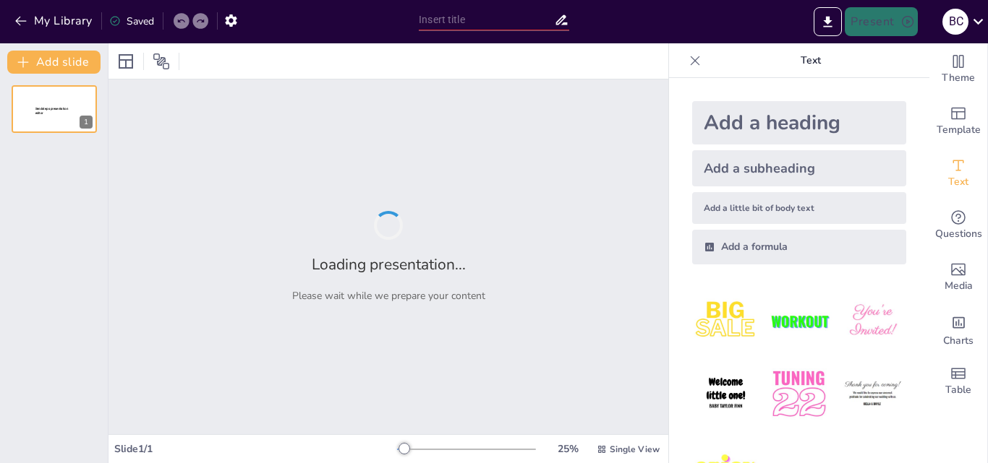
type input "Normas de Etiqueta y Protocolo en Eventos Sociales"
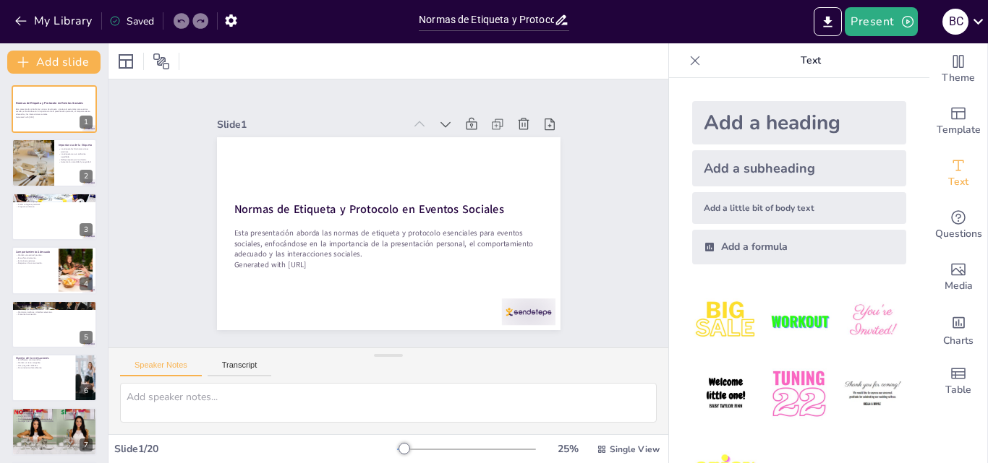
checkbox input "true"
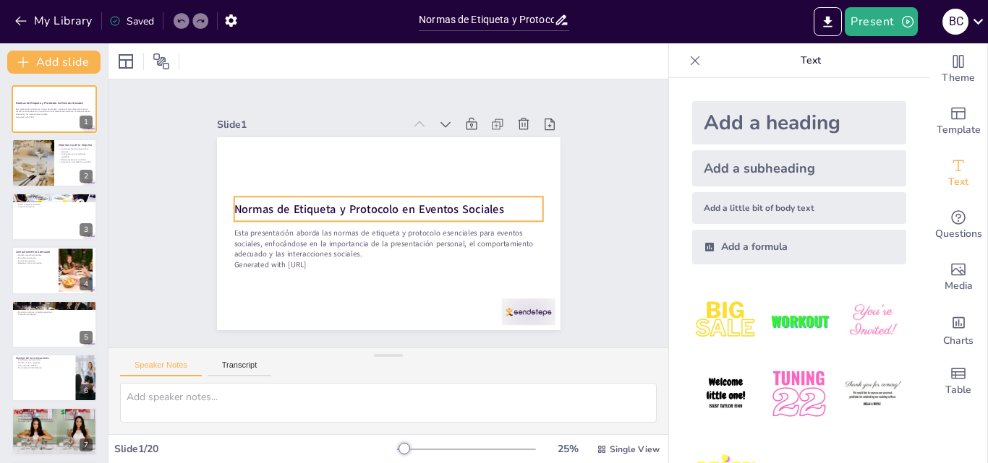
checkbox input "true"
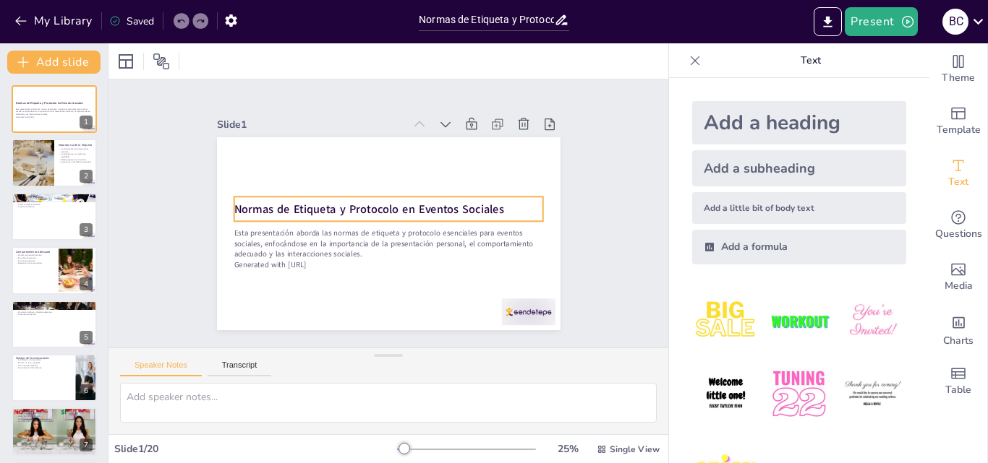
checkbox input "true"
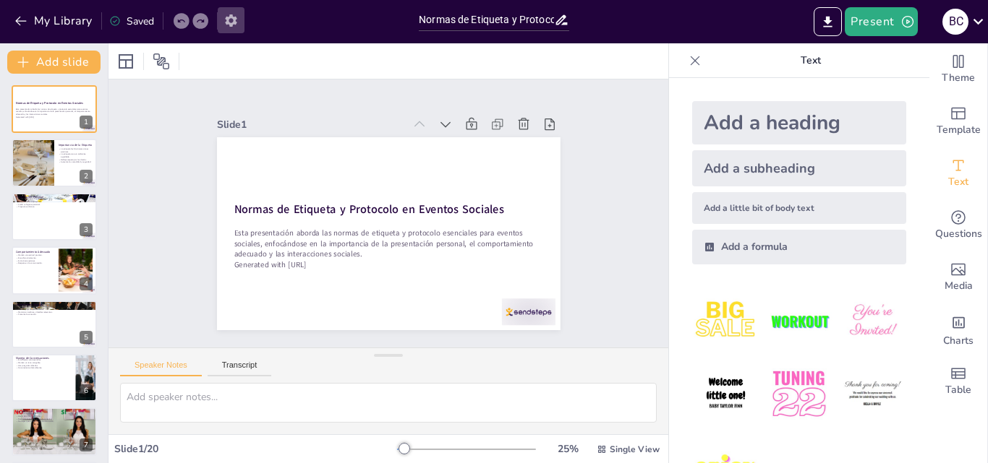
click at [234, 16] on icon "button" at bounding box center [230, 20] width 15 height 15
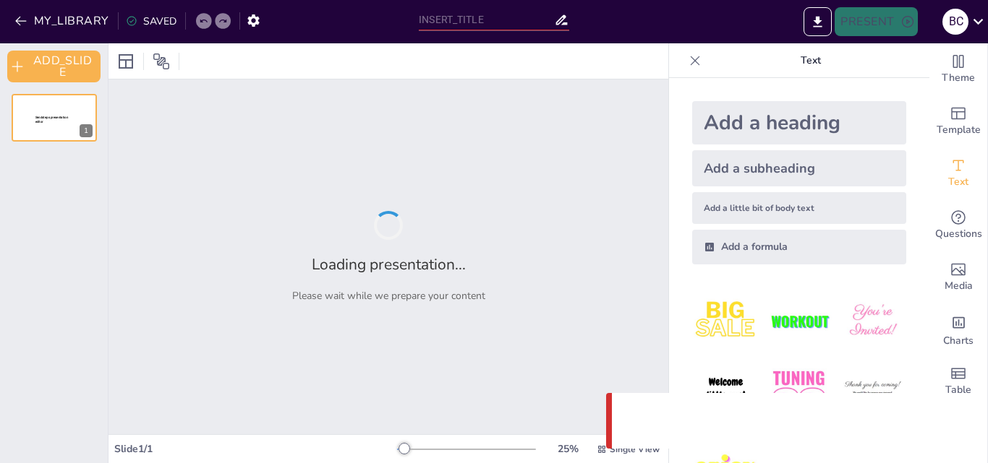
type input "Normas de Etiqueta y Protocolo en Eventos Sociales"
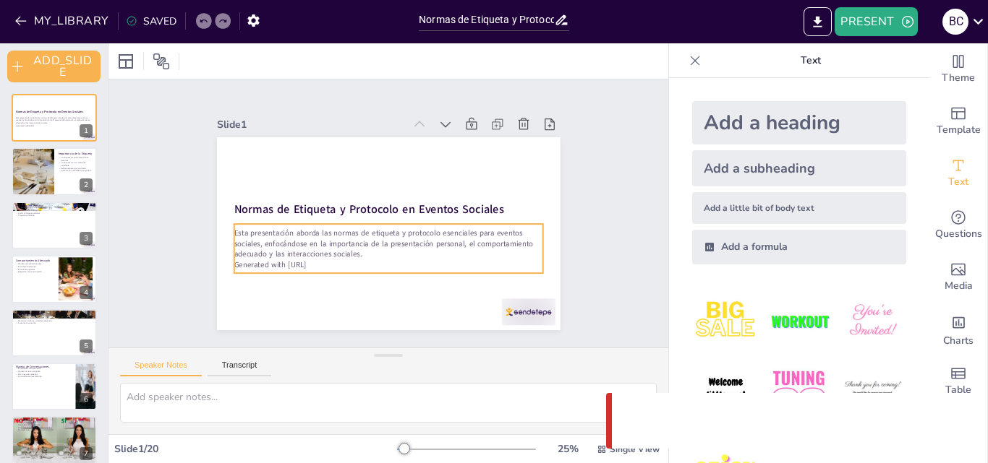
checkbox input "true"
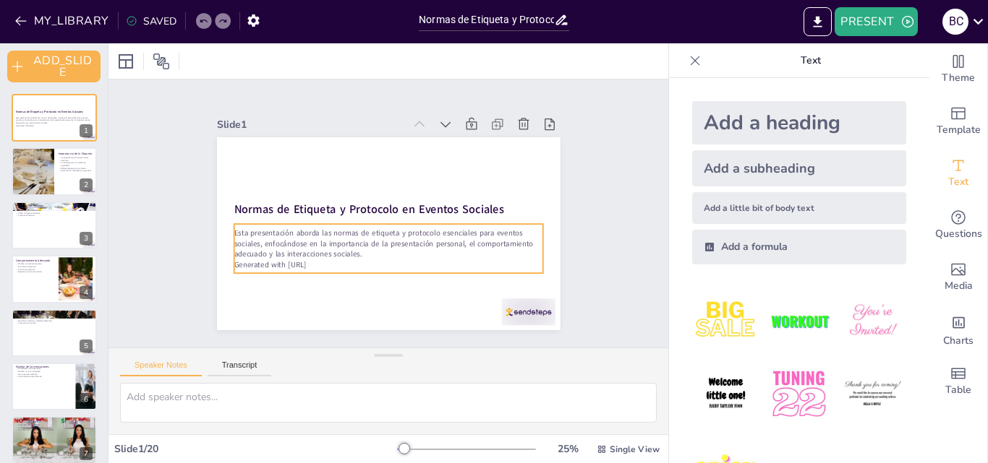
checkbox input "true"
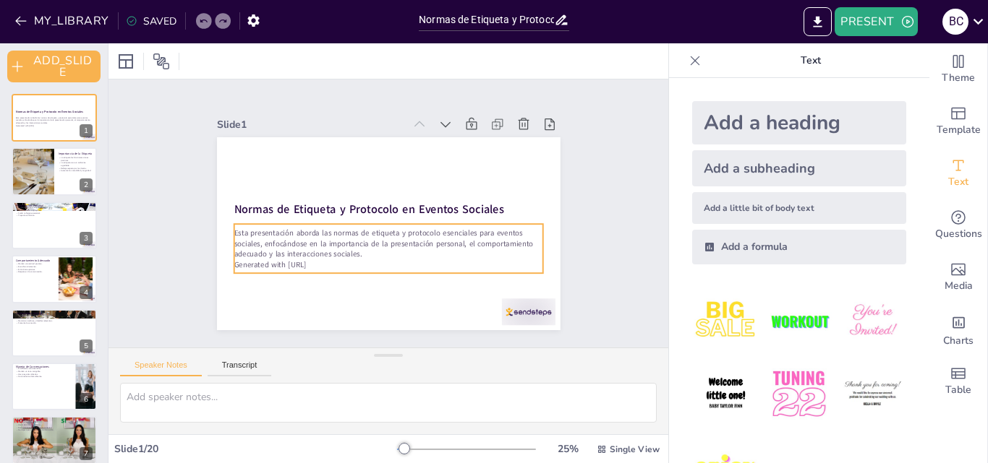
checkbox input "true"
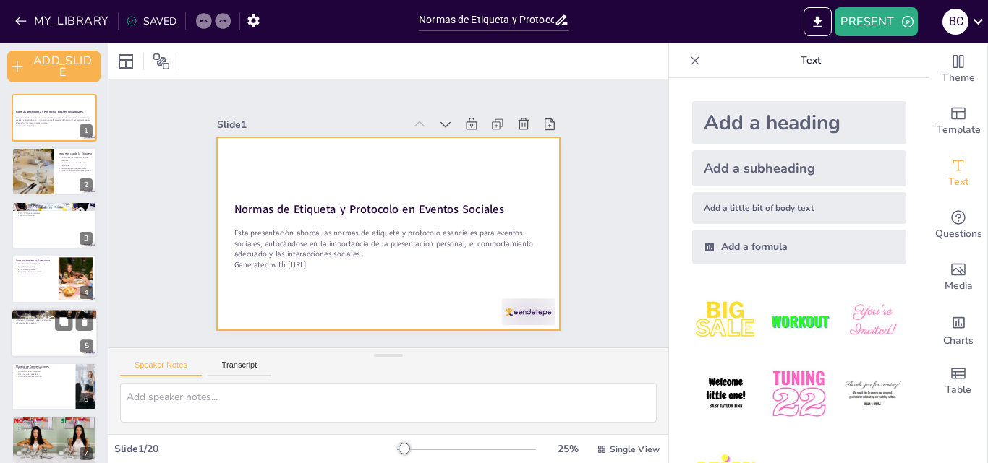
checkbox input "true"
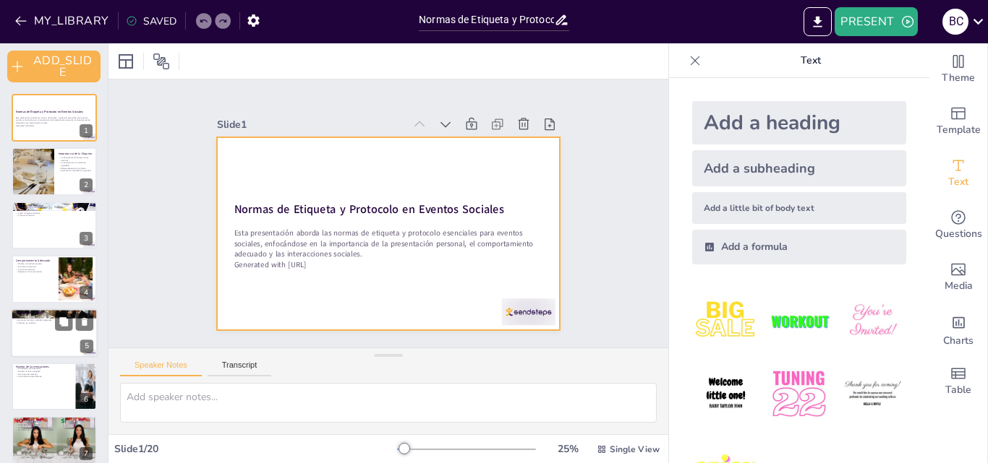
checkbox input "true"
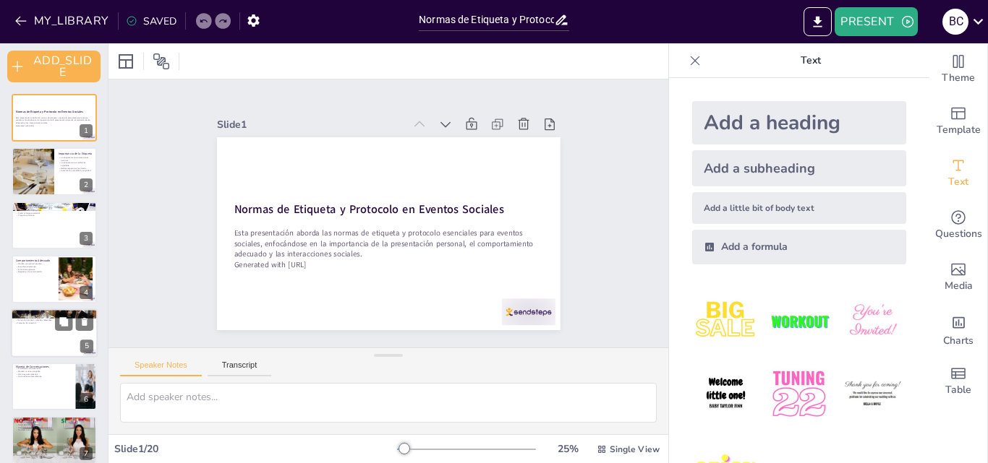
checkbox input "true"
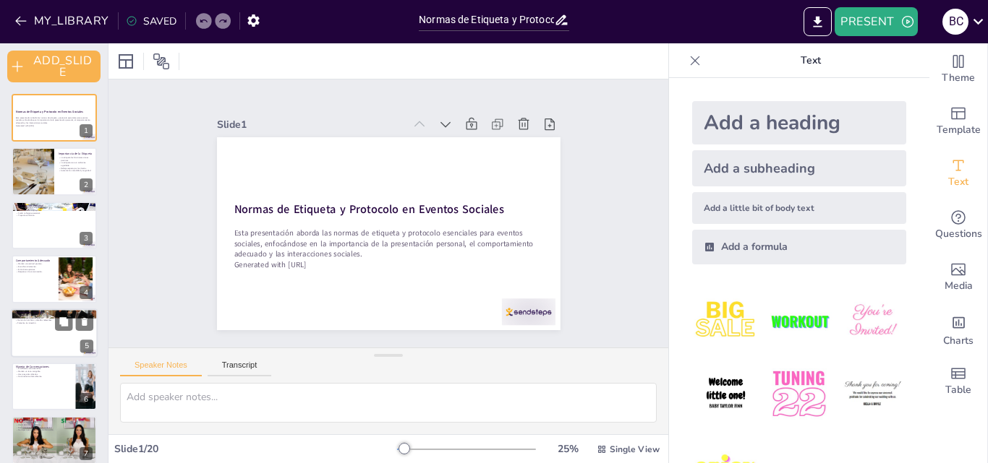
checkbox input "true"
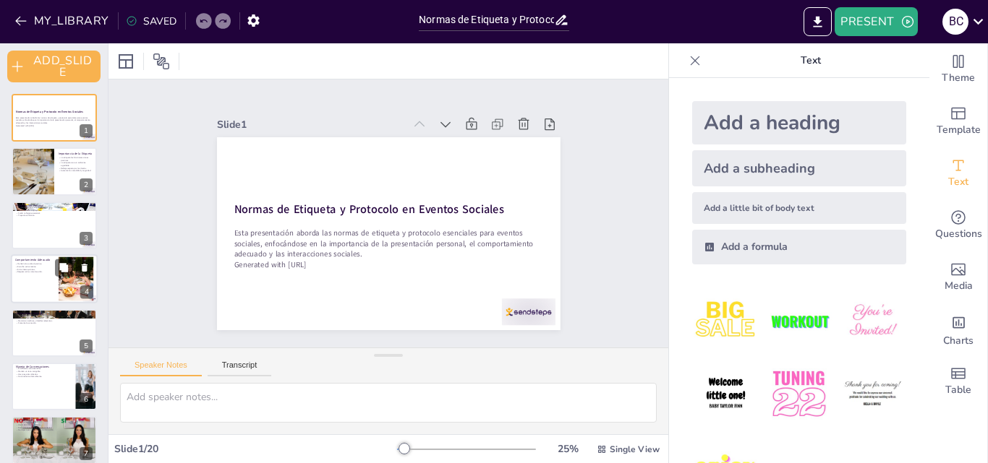
checkbox input "true"
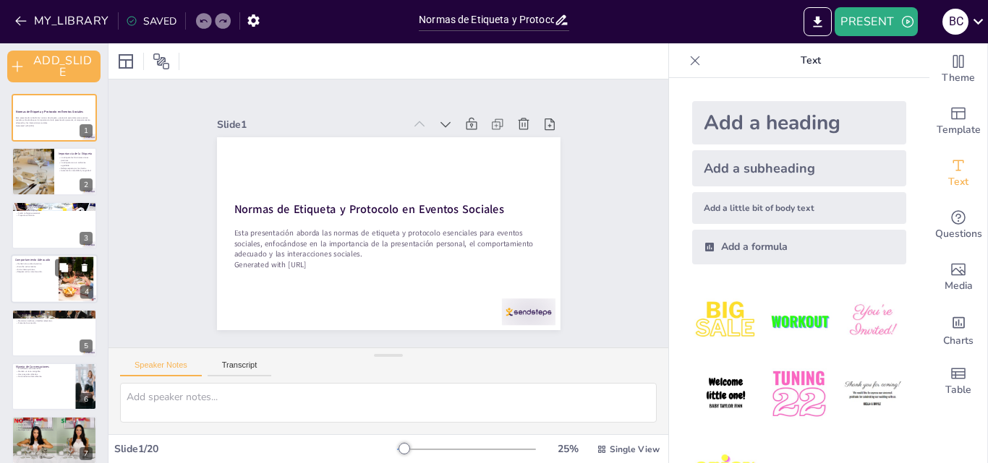
checkbox input "true"
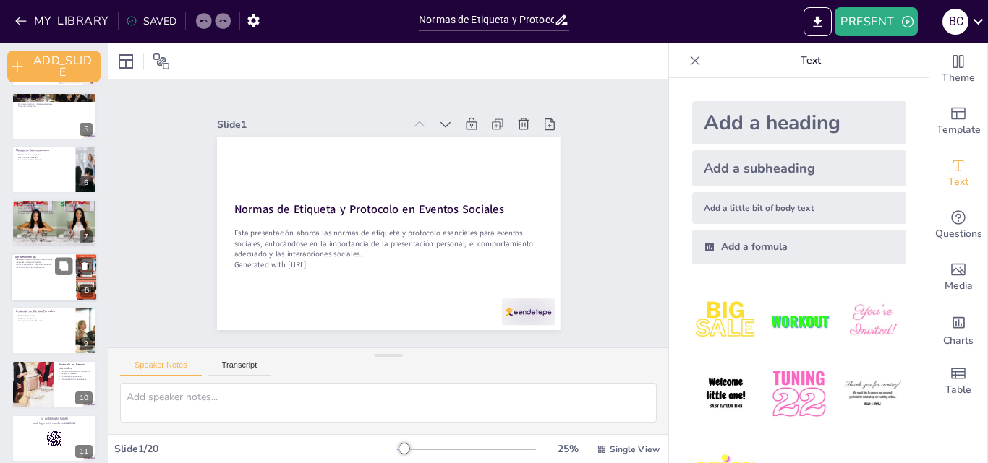
checkbox input "true"
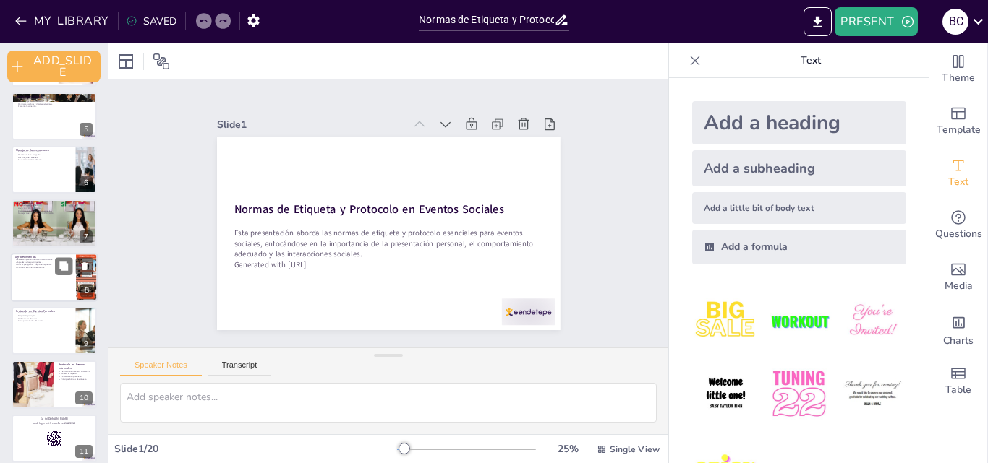
checkbox input "true"
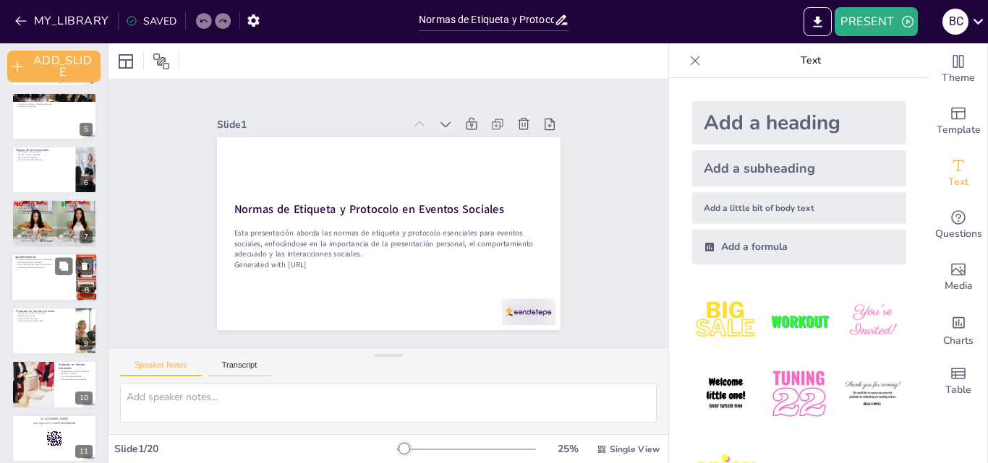
checkbox input "true"
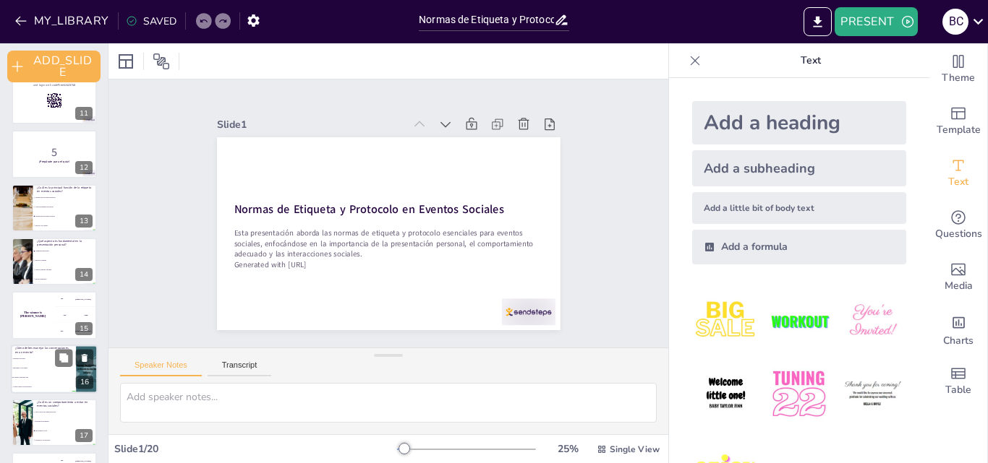
checkbox input "true"
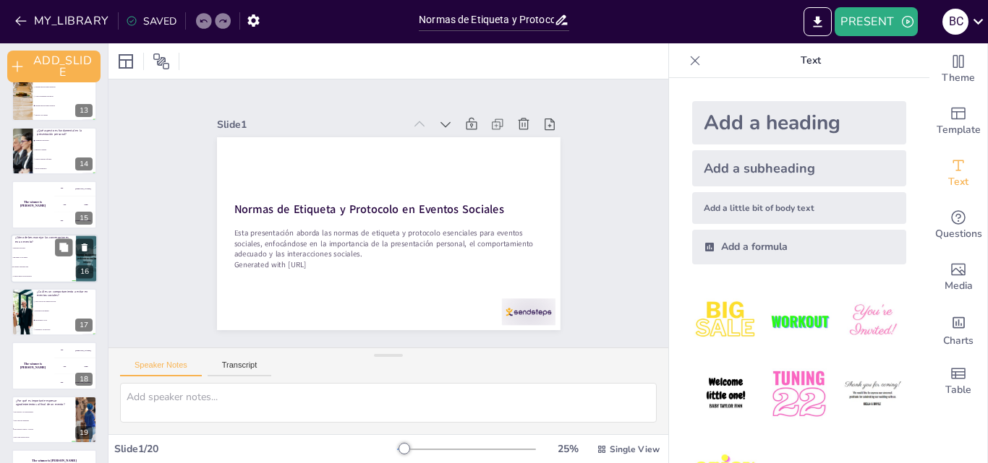
checkbox input "true"
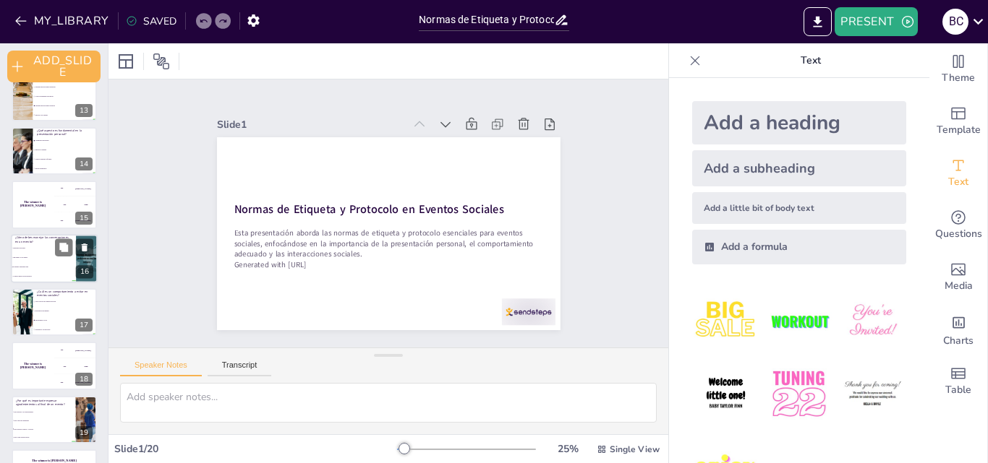
checkbox input "true"
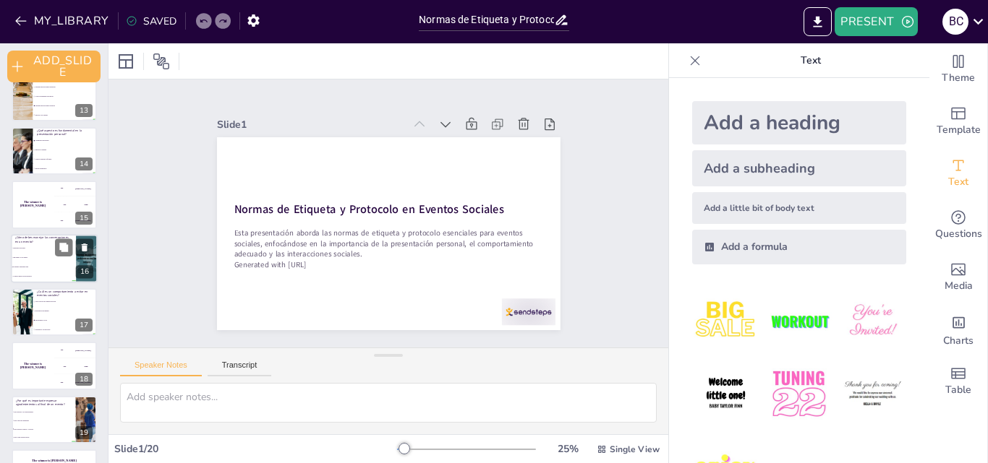
scroll to position [712, 0]
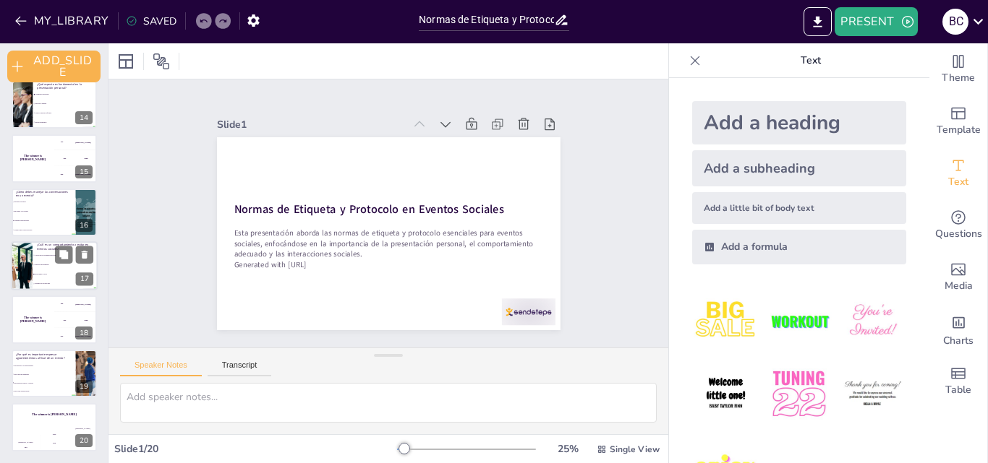
checkbox input "true"
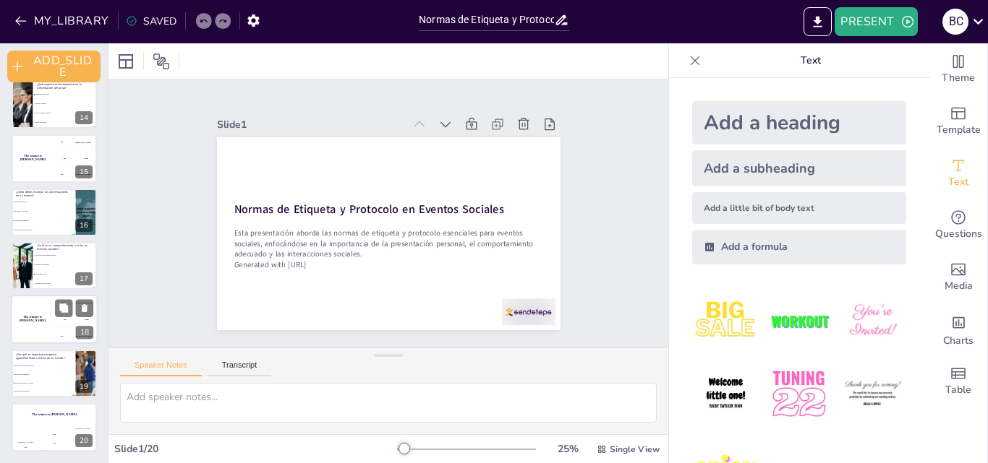
checkbox input "true"
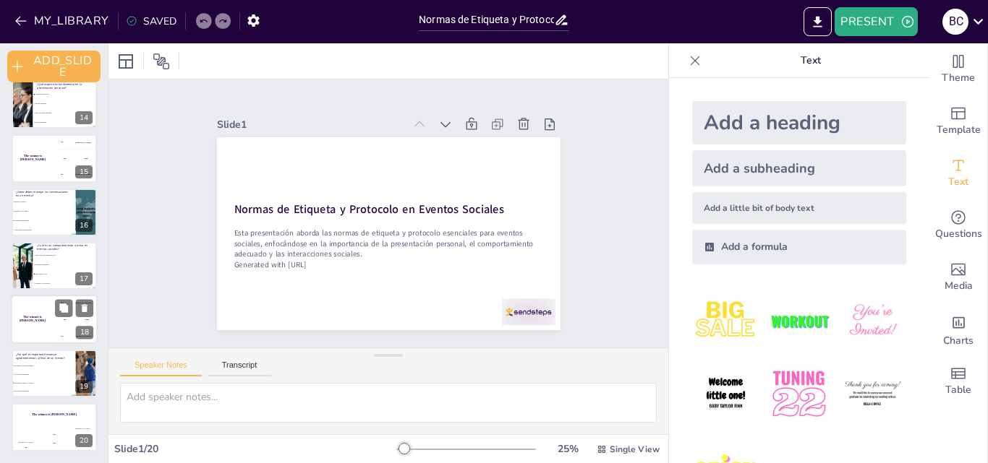
checkbox input "true"
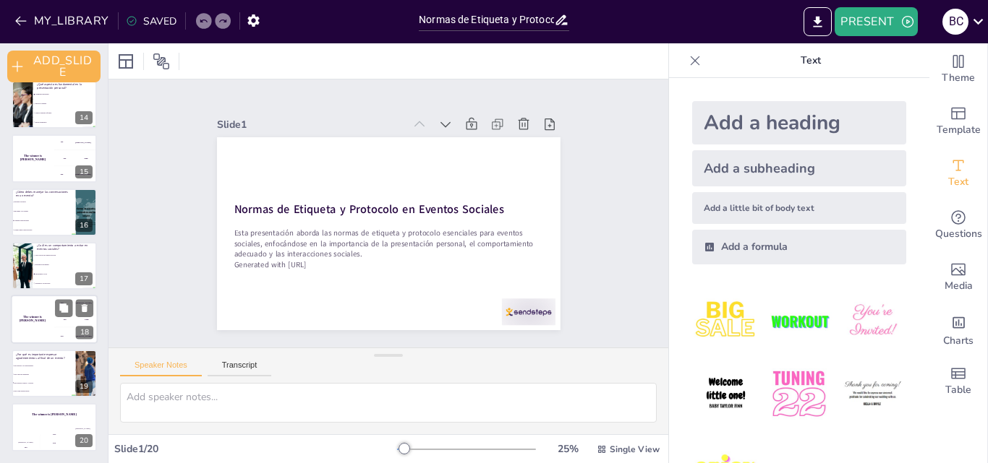
checkbox input "true"
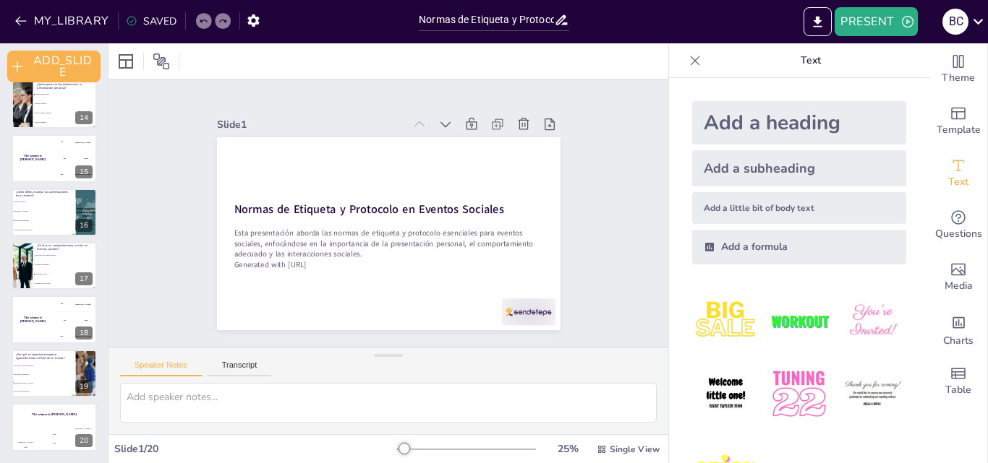
checkbox input "true"
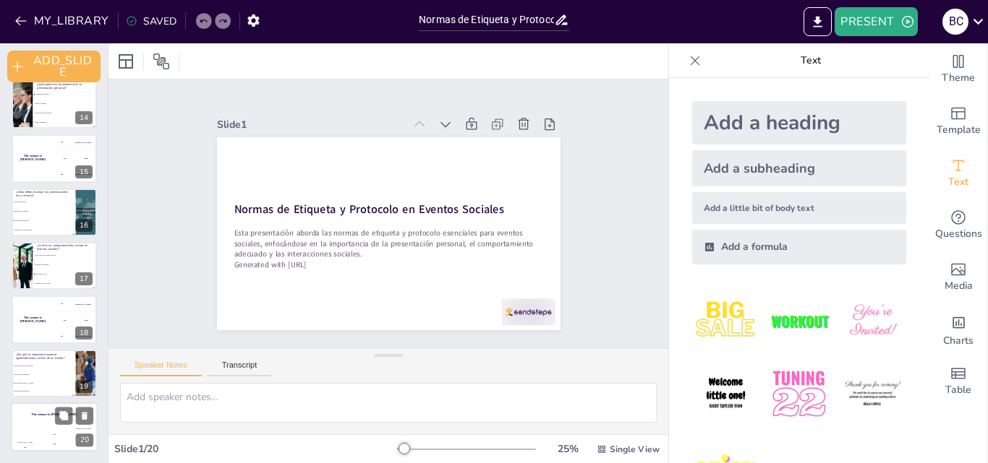
checkbox input "true"
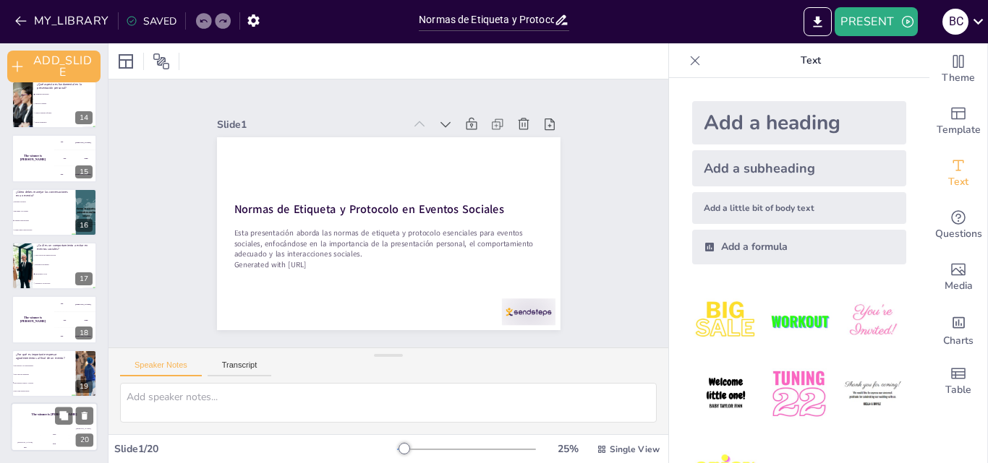
checkbox input "true"
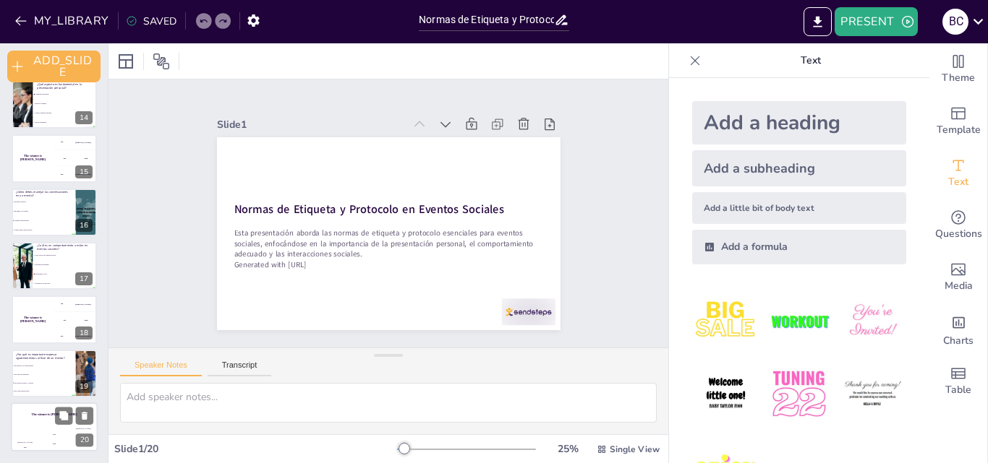
checkbox input "true"
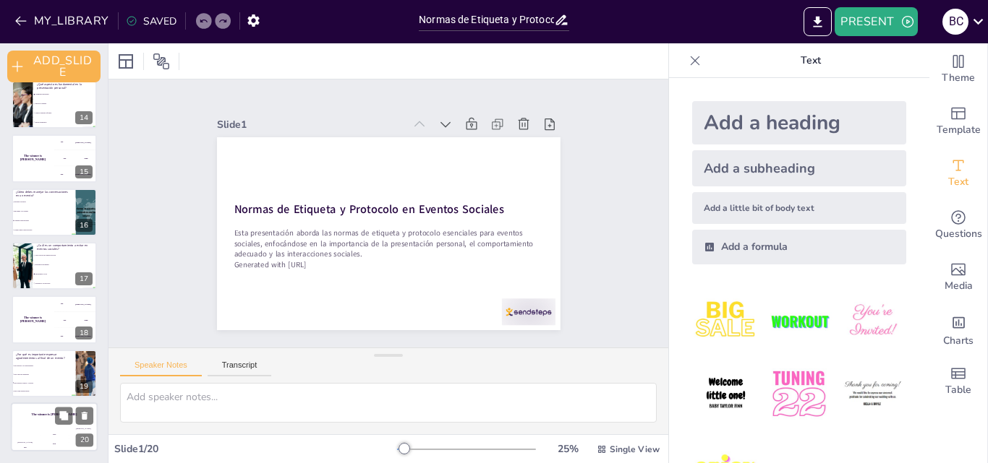
checkbox input "true"
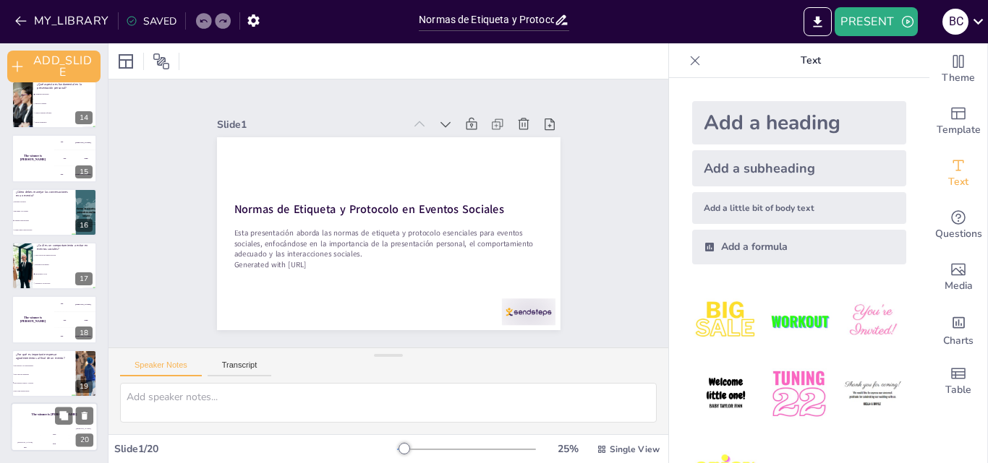
checkbox input "true"
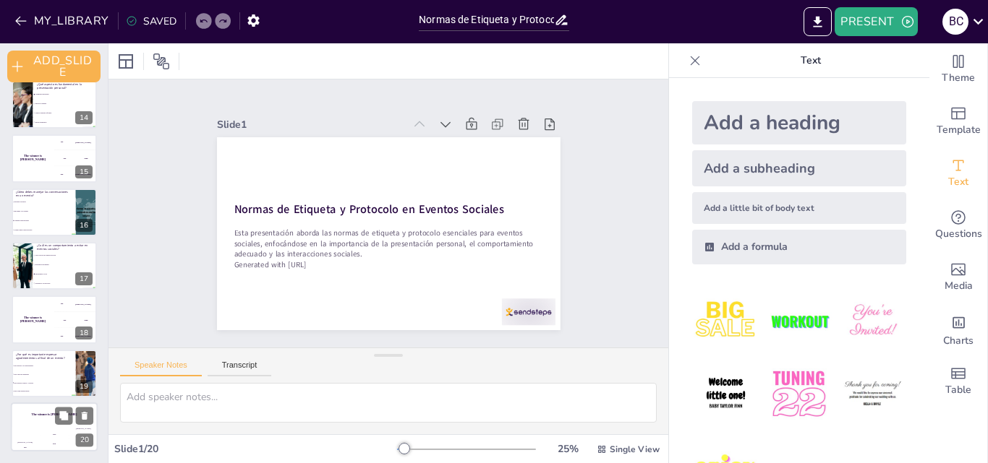
checkbox input "true"
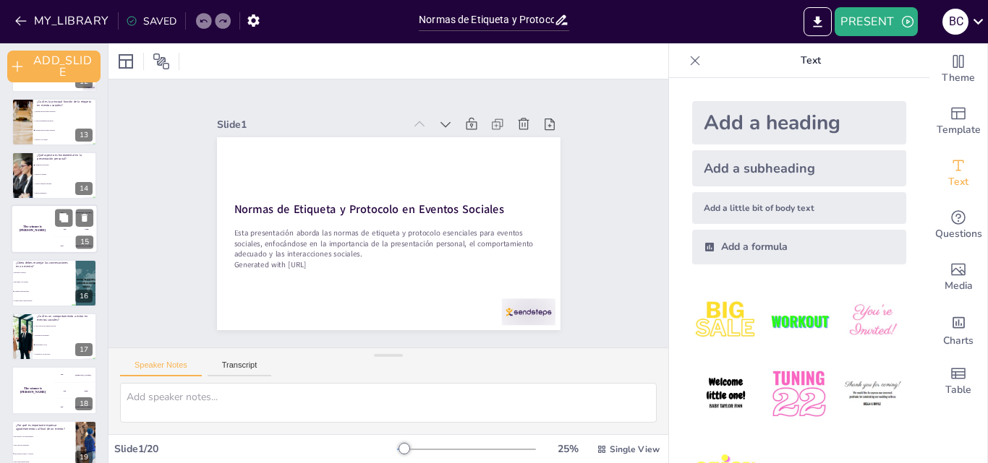
checkbox input "true"
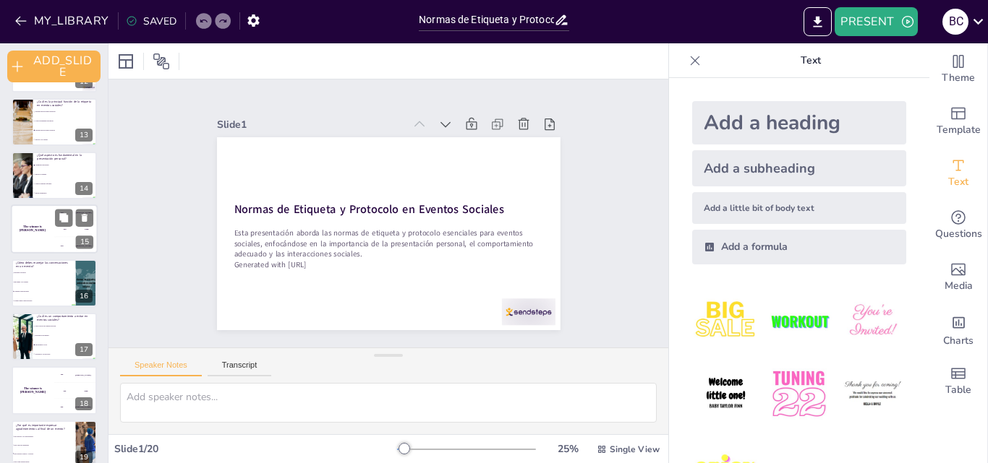
checkbox input "true"
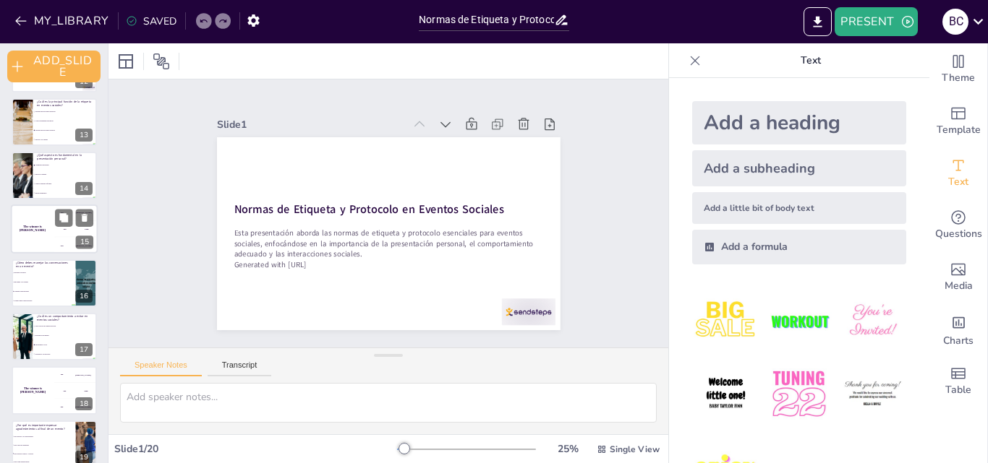
checkbox input "true"
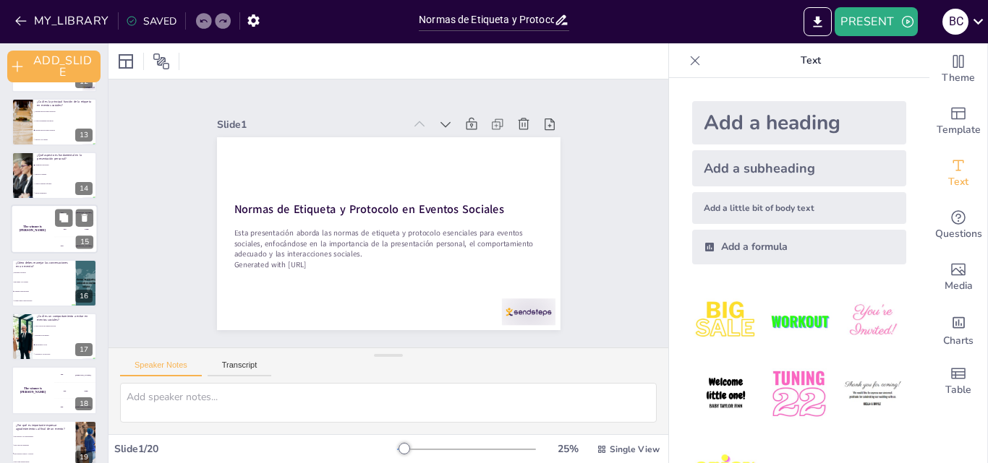
checkbox input "true"
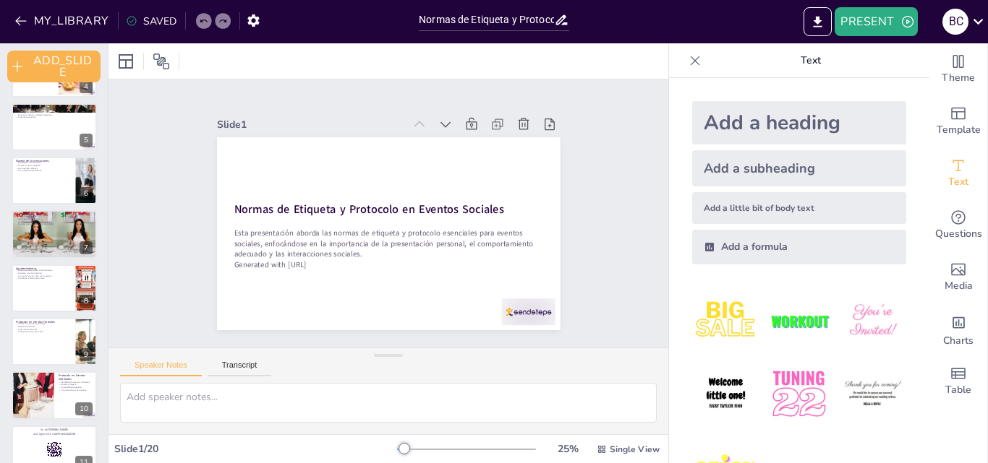
checkbox input "true"
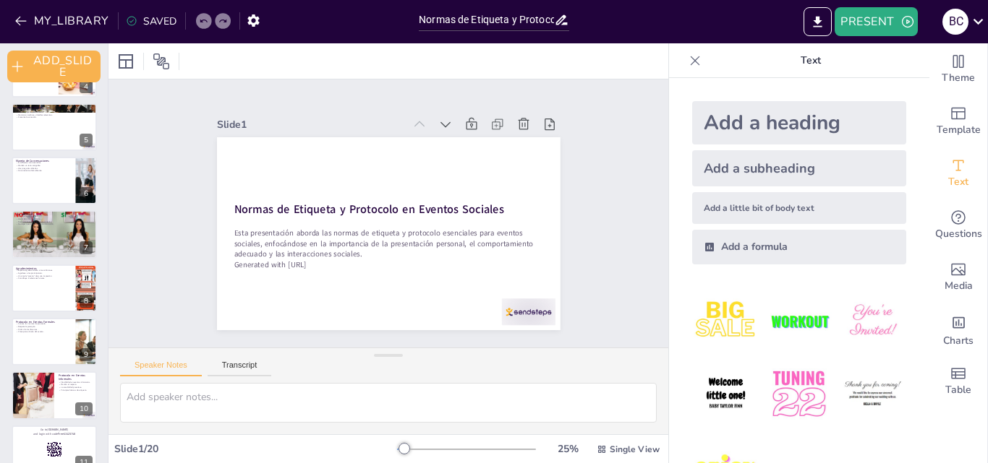
scroll to position [351, 0]
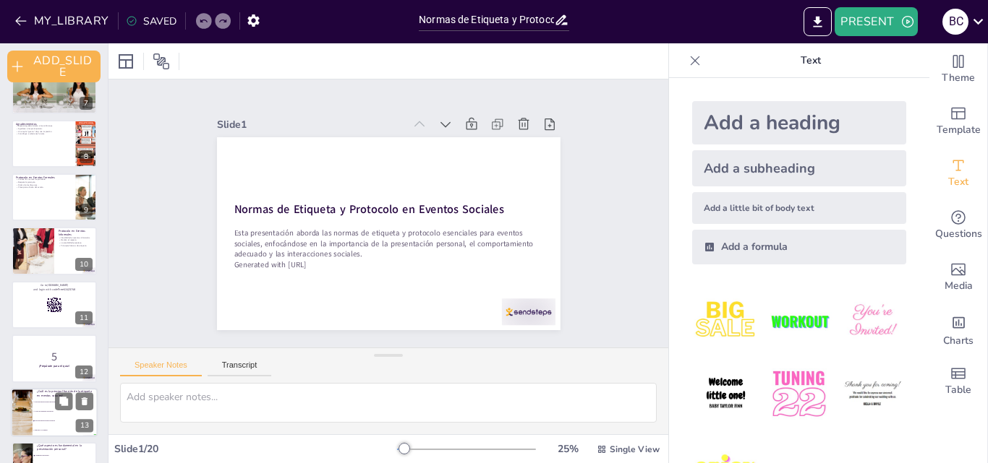
checkbox input "true"
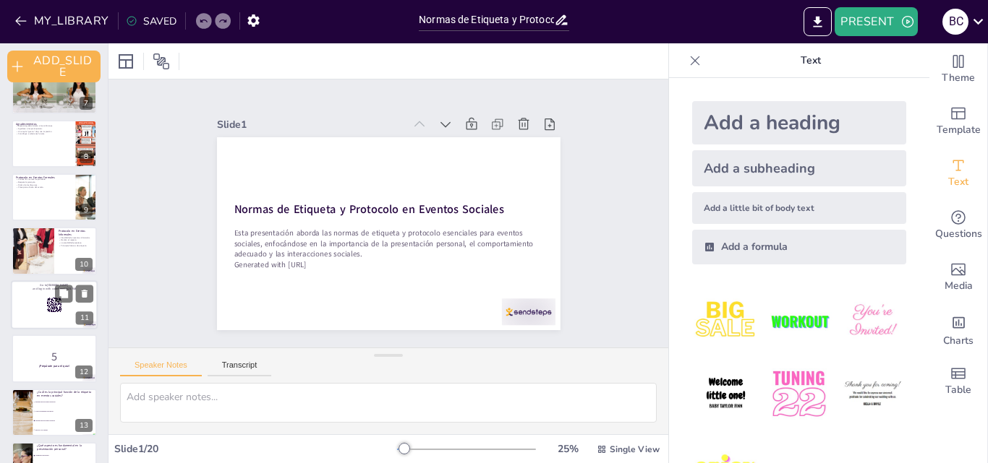
checkbox input "true"
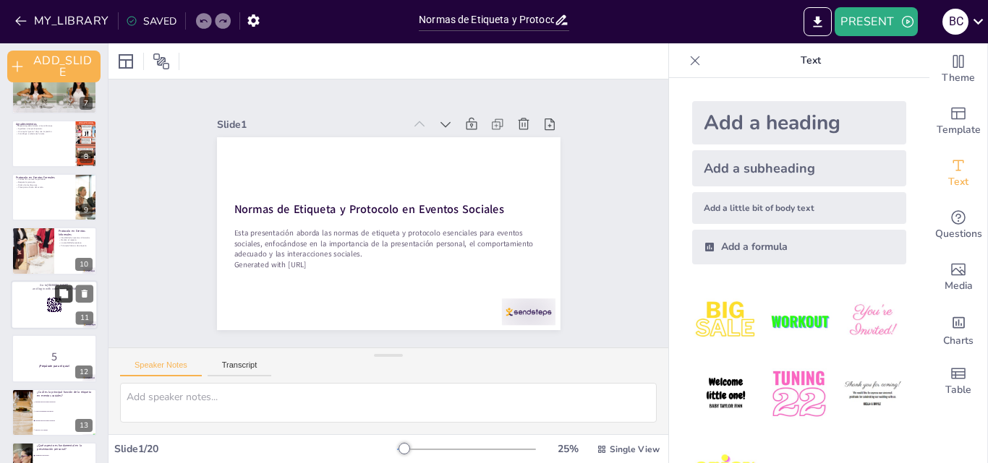
checkbox input "true"
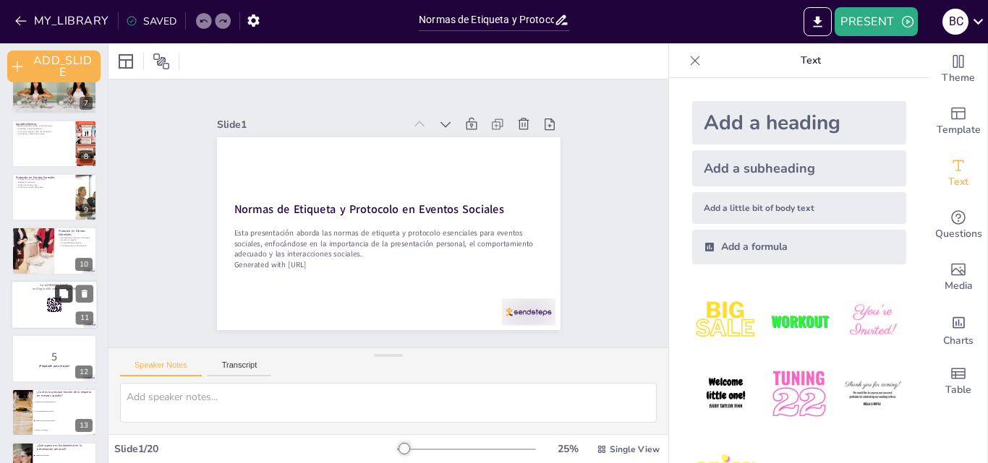
checkbox input "true"
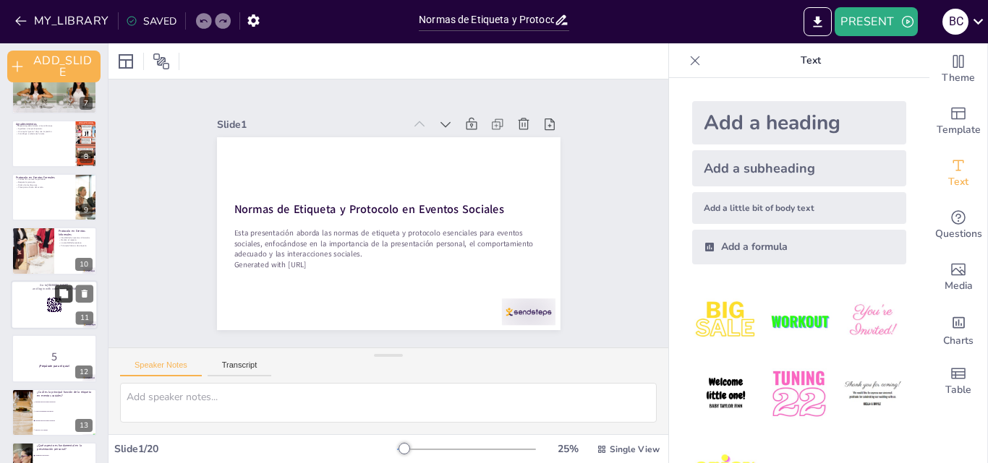
click at [56, 300] on button at bounding box center [63, 293] width 17 height 17
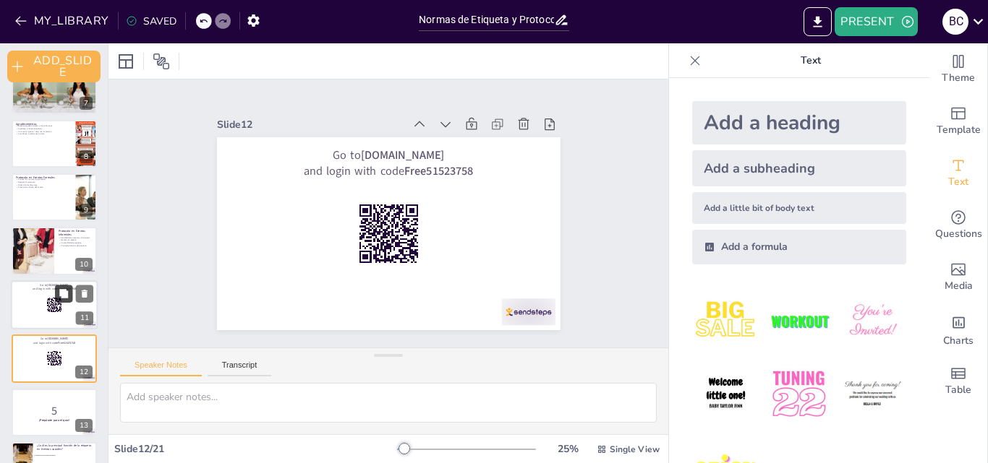
checkbox input "true"
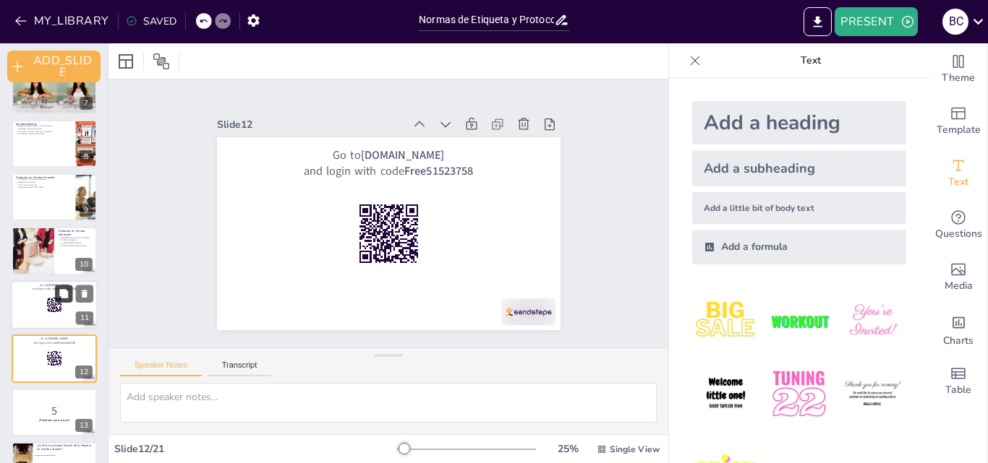
scroll to position [437, 0]
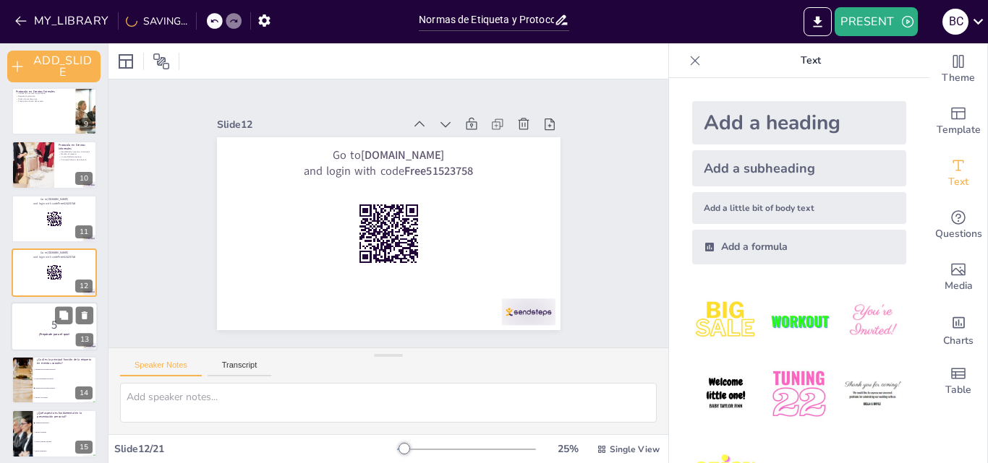
checkbox input "true"
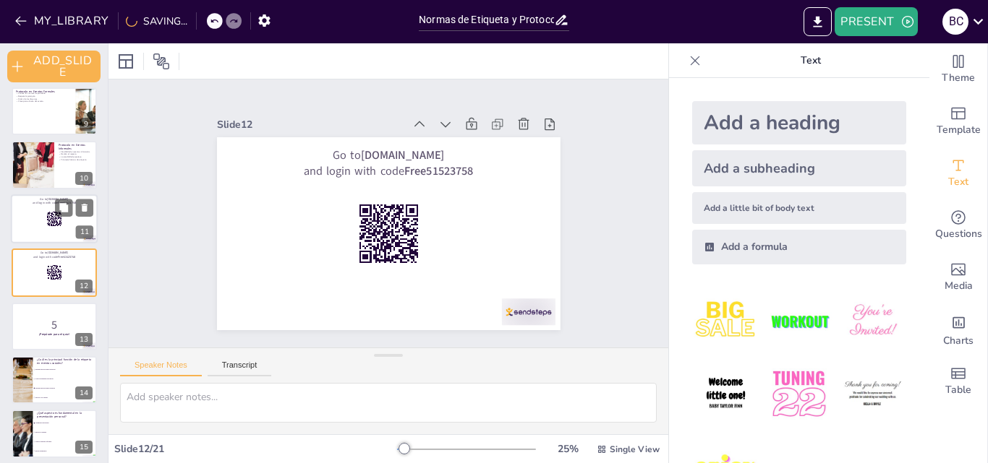
checkbox input "true"
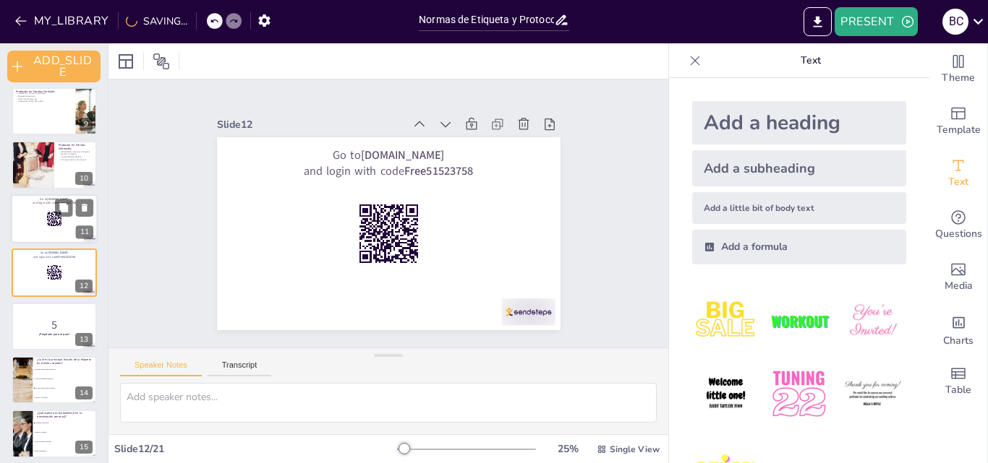
checkbox input "true"
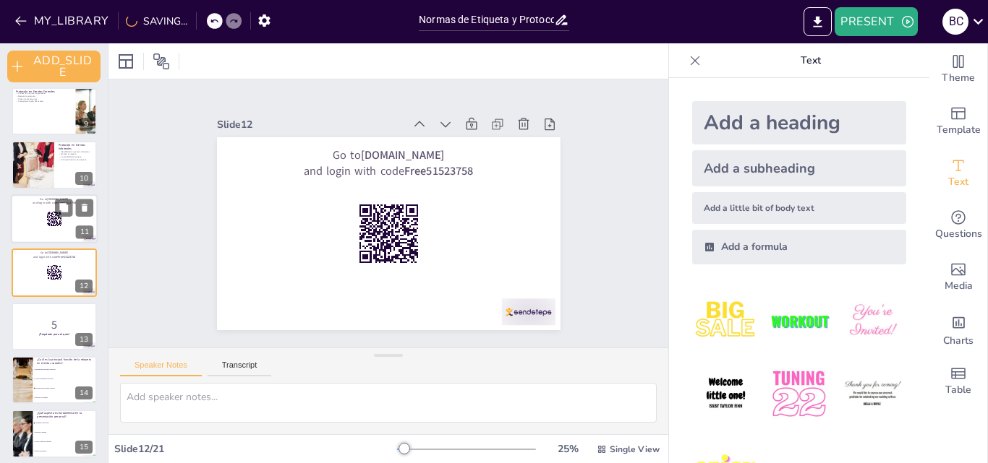
checkbox input "true"
click at [53, 220] on rect at bounding box center [54, 219] width 16 height 16
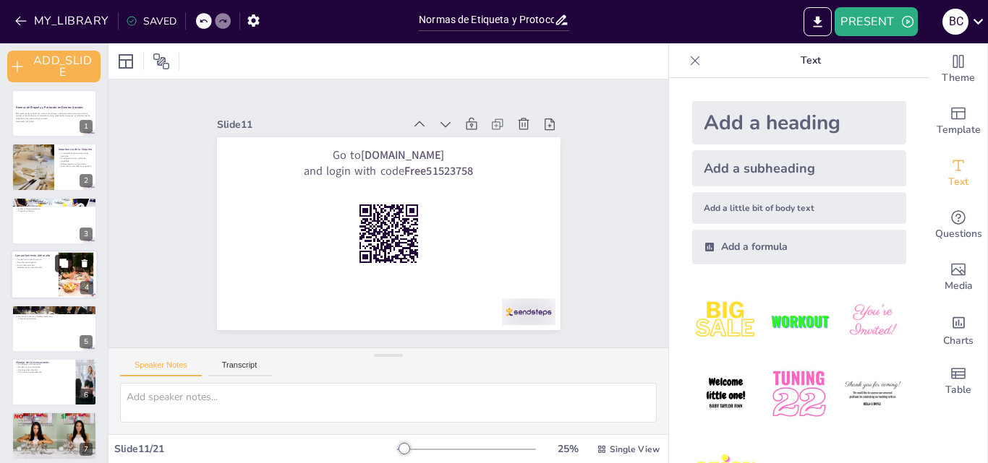
scroll to position [0, 0]
